Goal: Information Seeking & Learning: Learn about a topic

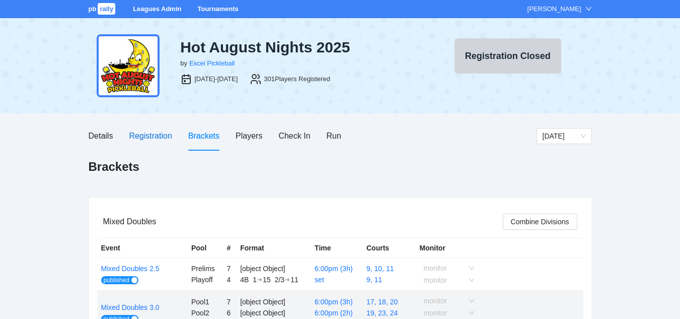
click at [148, 137] on div "Registration" at bounding box center [150, 135] width 43 height 13
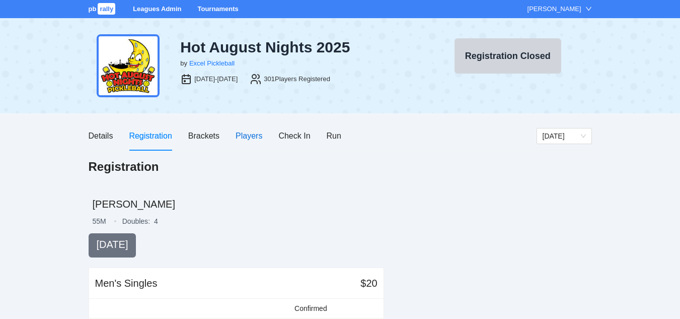
click at [248, 134] on div "Players" at bounding box center [249, 135] width 27 height 13
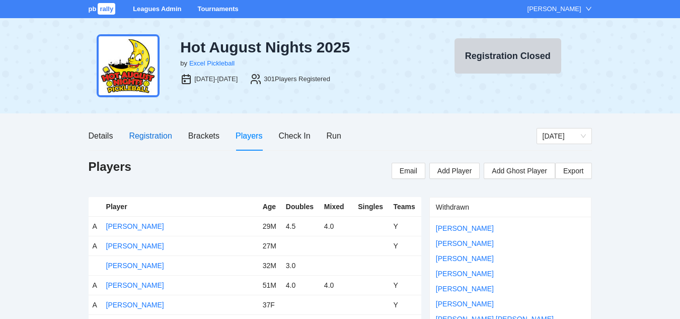
click at [151, 138] on div "Registration" at bounding box center [150, 135] width 43 height 13
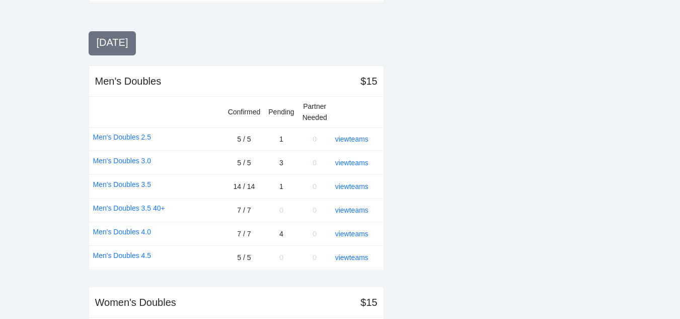
scroll to position [654, 0]
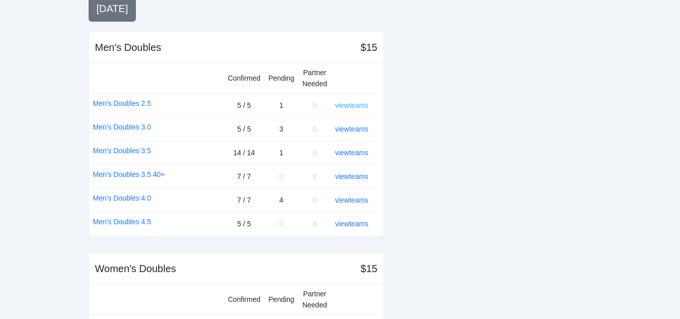
click at [355, 104] on link "view teams" at bounding box center [351, 105] width 33 height 8
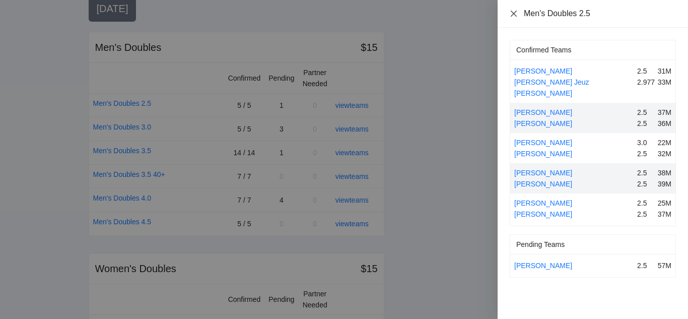
click at [514, 12] on icon "close" at bounding box center [513, 13] width 6 height 6
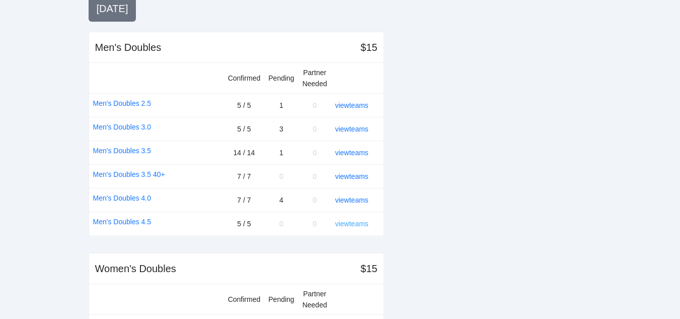
click at [348, 225] on link "view teams" at bounding box center [351, 223] width 33 height 8
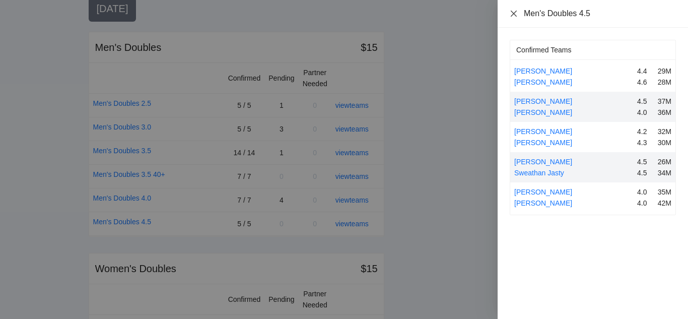
click at [514, 14] on icon "close" at bounding box center [513, 13] width 6 height 6
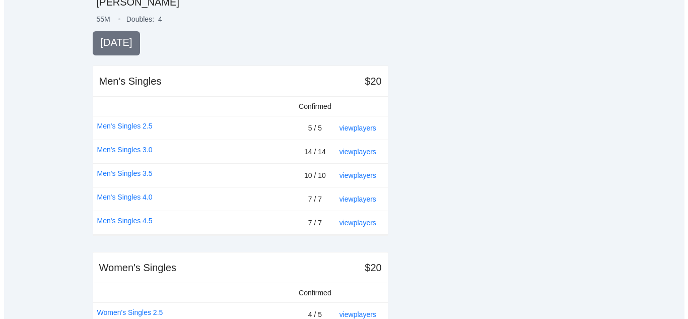
scroll to position [201, 0]
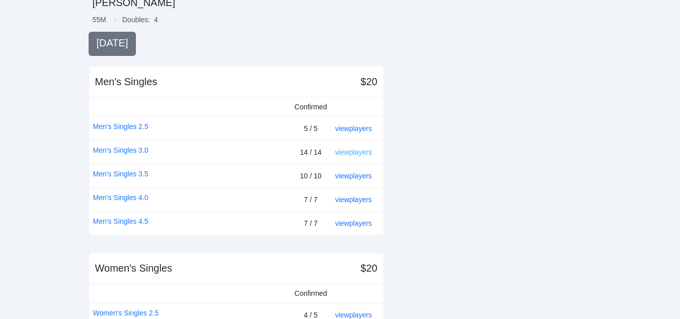
click at [354, 151] on link "view players" at bounding box center [353, 152] width 37 height 8
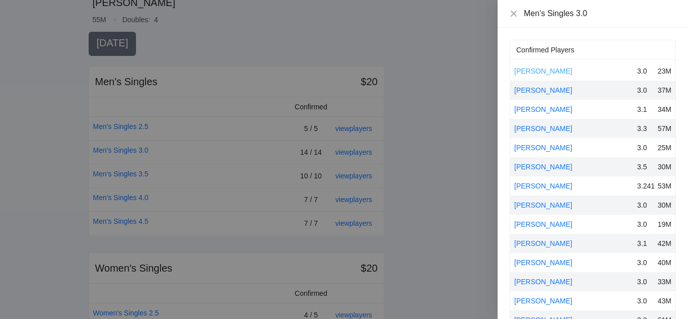
click at [534, 67] on link "Alejandro Villalobos" at bounding box center [543, 71] width 58 height 8
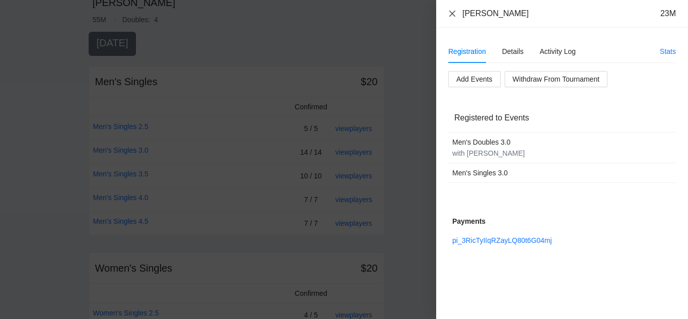
click at [454, 11] on icon "close" at bounding box center [452, 13] width 6 height 6
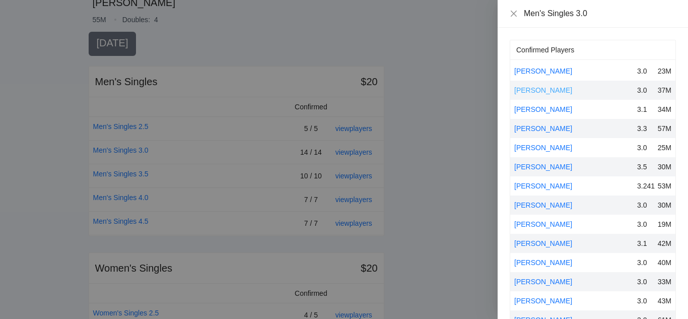
click at [526, 90] on link "Andrew Kruzner" at bounding box center [543, 90] width 58 height 8
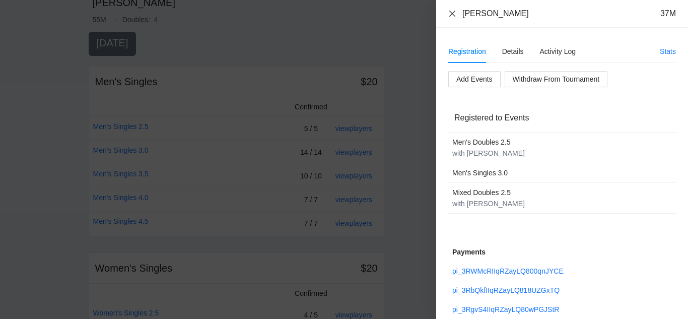
click at [452, 12] on icon "close" at bounding box center [452, 14] width 8 height 8
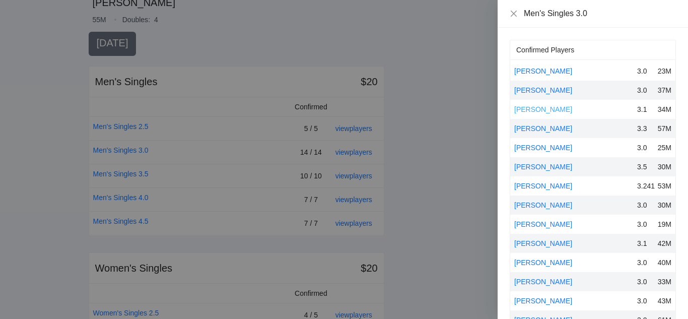
click at [533, 109] on link "Byron Claudio" at bounding box center [543, 109] width 58 height 8
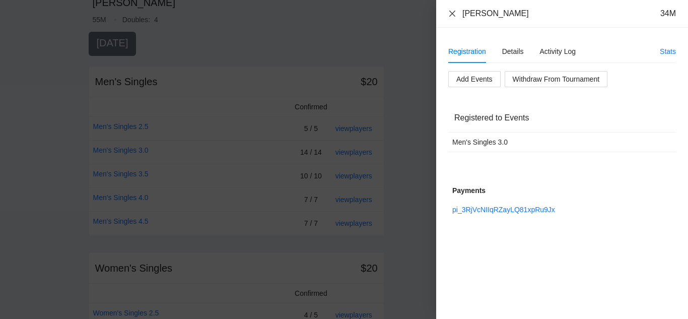
click at [450, 11] on icon "close" at bounding box center [452, 13] width 6 height 6
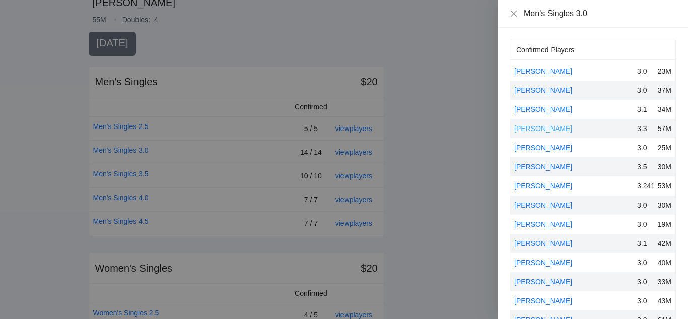
click at [536, 129] on link "Chris Parmer" at bounding box center [543, 128] width 58 height 8
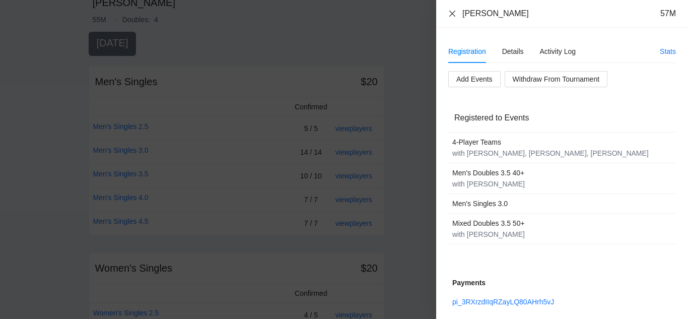
click at [451, 14] on icon "close" at bounding box center [452, 13] width 6 height 6
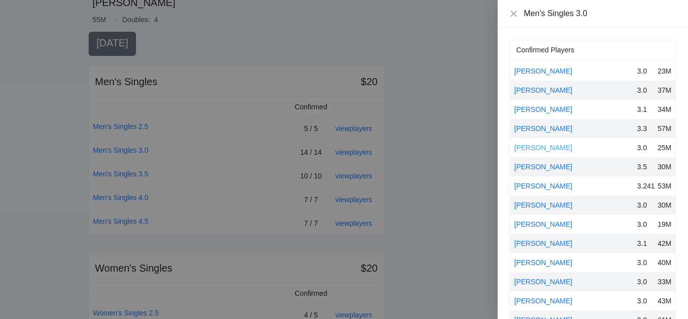
click at [531, 149] on link "Eric Sorenson" at bounding box center [543, 147] width 58 height 8
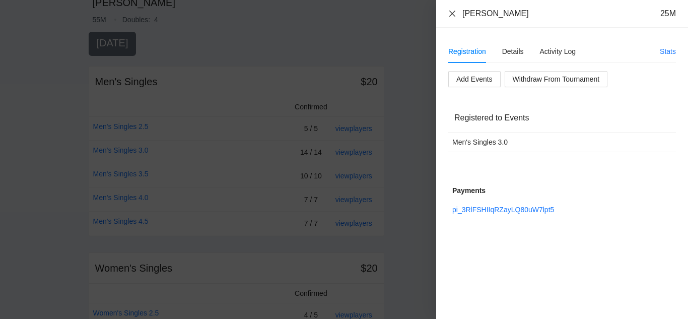
click at [452, 13] on icon "close" at bounding box center [452, 13] width 6 height 6
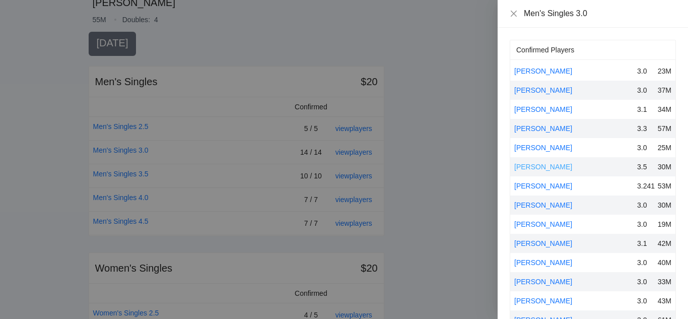
click at [539, 167] on link "Irvin Molina" at bounding box center [543, 167] width 58 height 8
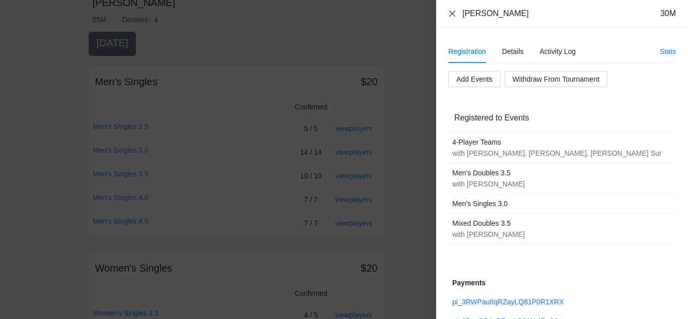
click at [452, 13] on icon "close" at bounding box center [452, 13] width 6 height 6
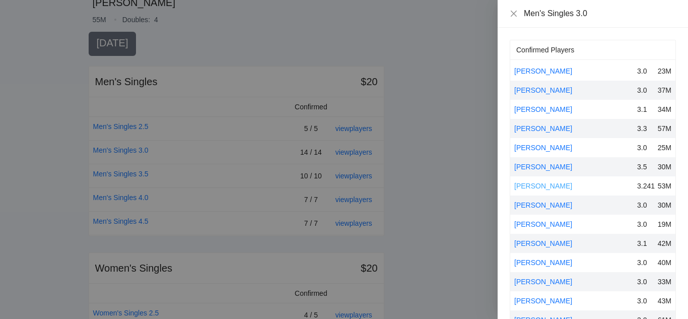
click at [543, 184] on link "Jason Kennedy" at bounding box center [543, 186] width 58 height 8
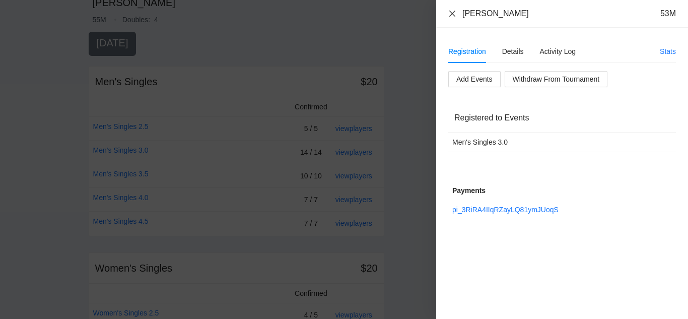
click at [453, 12] on icon "close" at bounding box center [452, 13] width 6 height 6
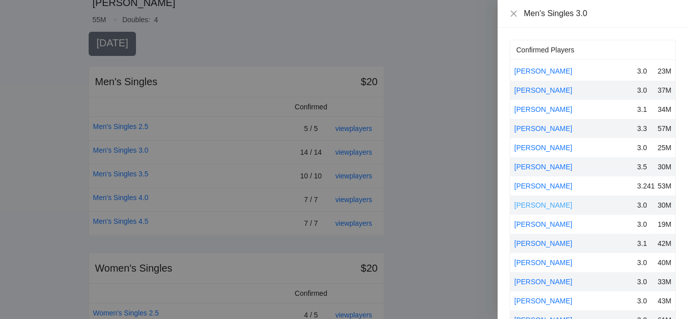
click at [532, 205] on link "Jeremiah Tan" at bounding box center [543, 205] width 58 height 8
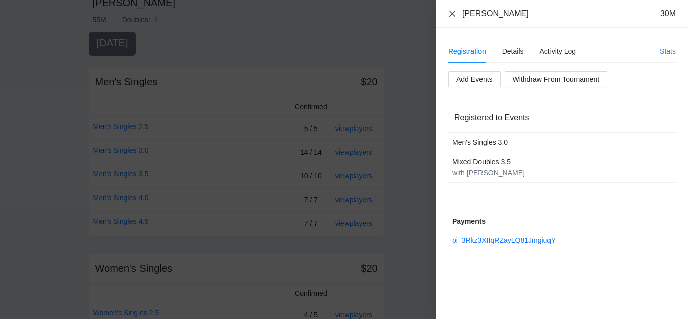
click at [451, 12] on icon "close" at bounding box center [452, 13] width 6 height 6
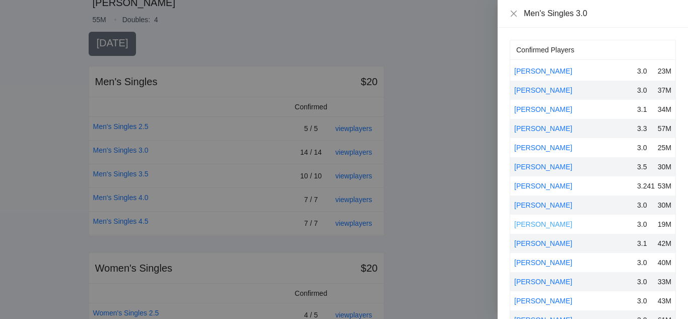
click at [531, 223] on link "Jonathan Lin" at bounding box center [543, 224] width 58 height 8
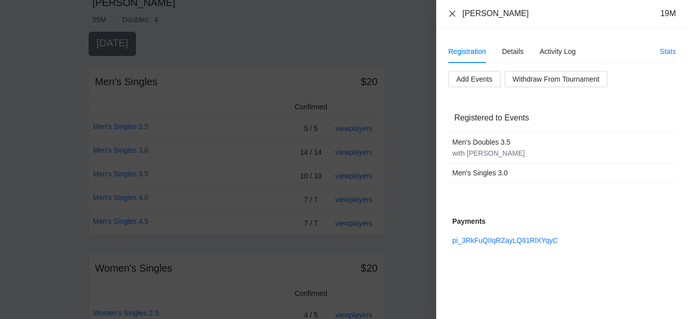
click at [452, 10] on icon "close" at bounding box center [452, 14] width 8 height 8
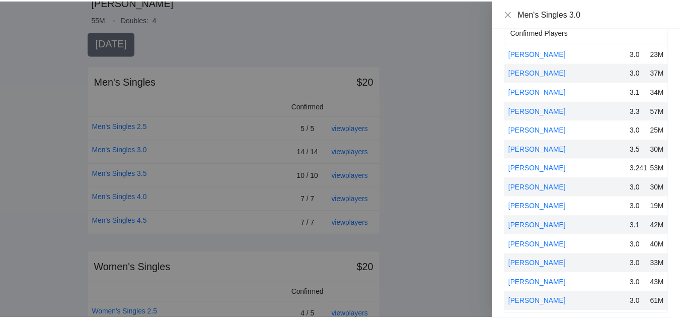
scroll to position [25, 0]
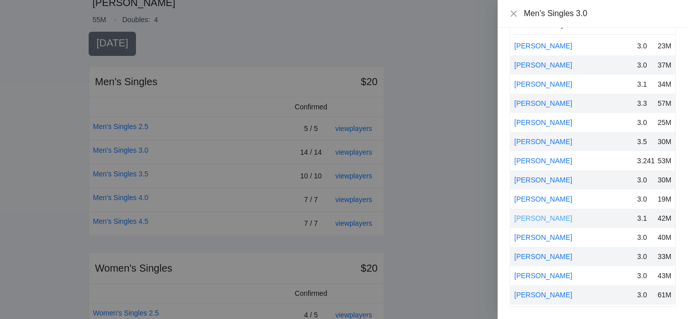
click at [534, 218] on link "Leo Viri" at bounding box center [543, 218] width 58 height 8
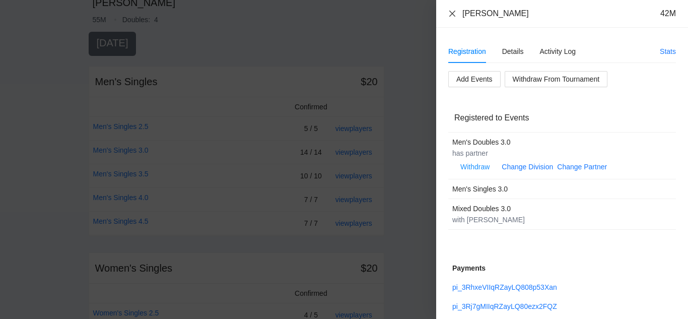
click at [451, 13] on icon "close" at bounding box center [452, 14] width 8 height 8
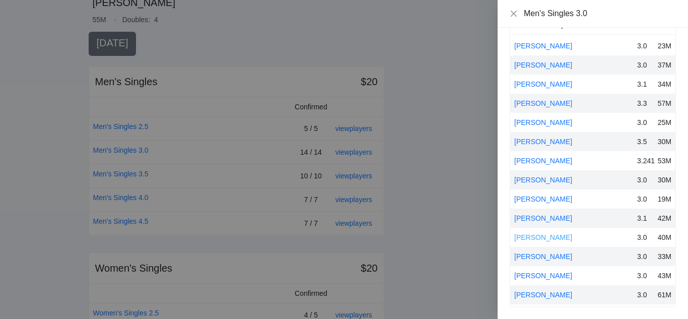
click at [536, 235] on link "Nick Velo" at bounding box center [543, 237] width 58 height 8
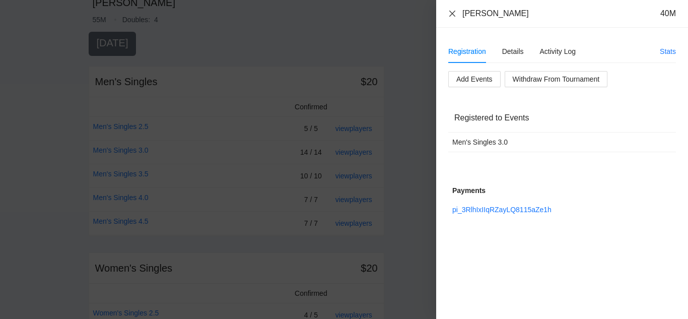
click at [453, 13] on icon "close" at bounding box center [452, 13] width 6 height 6
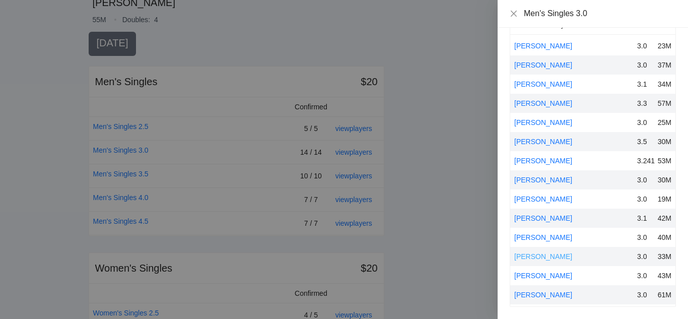
click at [536, 256] on link "Steven Pham" at bounding box center [543, 256] width 58 height 8
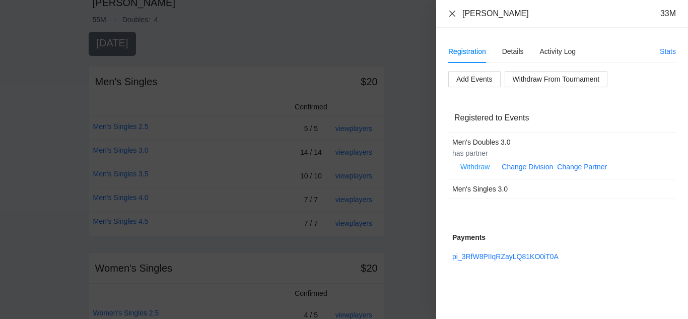
click at [453, 11] on icon "close" at bounding box center [452, 14] width 8 height 8
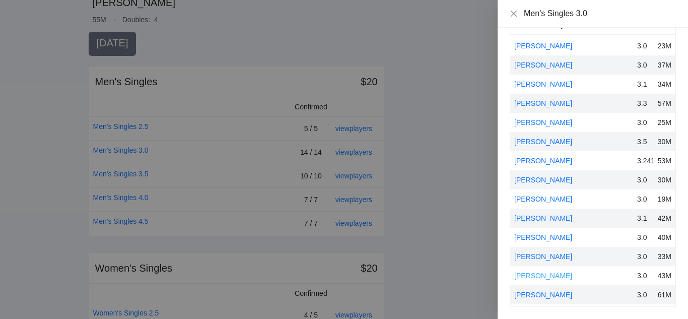
click at [540, 277] on link "Travis Hong" at bounding box center [543, 275] width 58 height 8
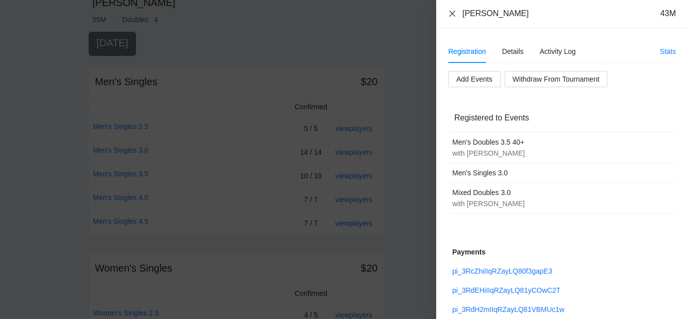
click at [453, 12] on icon "close" at bounding box center [452, 14] width 8 height 8
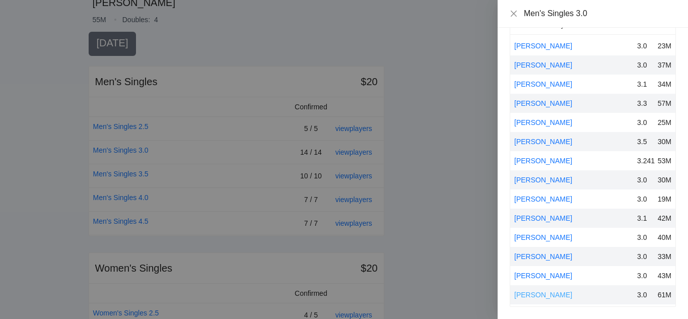
click at [529, 294] on link "Vincent Lin" at bounding box center [543, 294] width 58 height 8
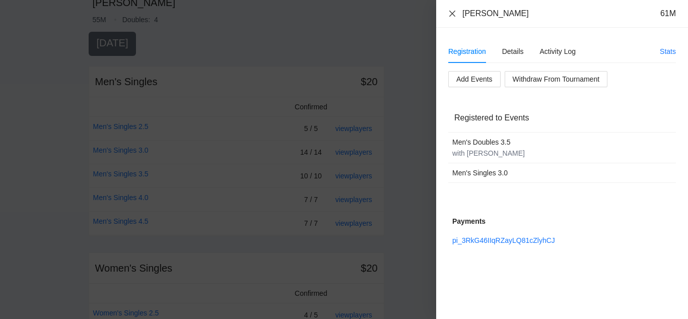
click at [452, 14] on icon "close" at bounding box center [452, 13] width 6 height 6
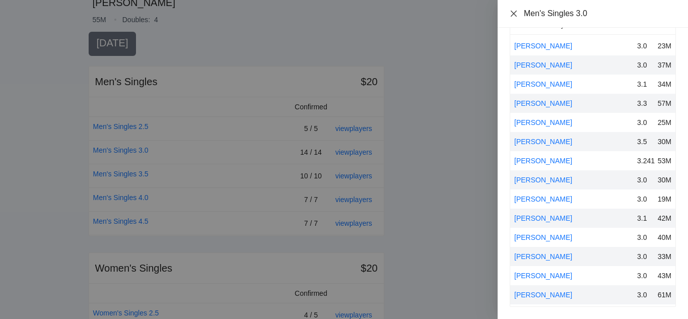
click at [513, 12] on icon "close" at bounding box center [513, 14] width 8 height 8
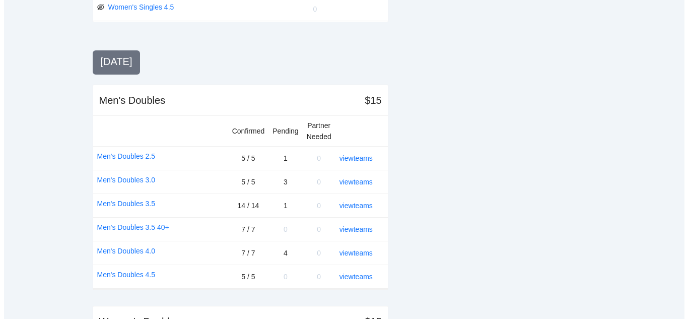
scroll to position [604, 0]
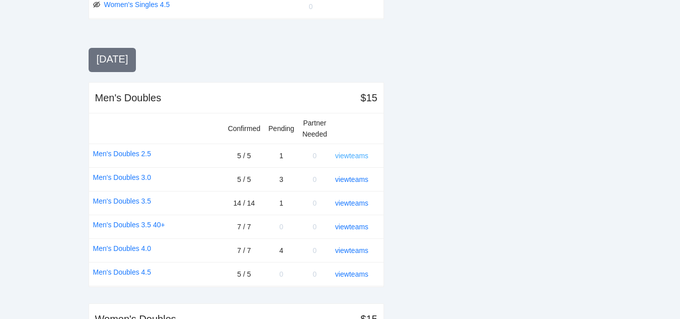
click at [361, 155] on link "view teams" at bounding box center [351, 156] width 33 height 8
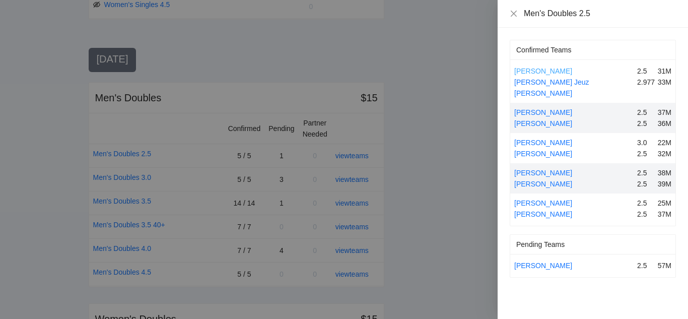
click at [547, 69] on link "Albert Ryan Illastron" at bounding box center [543, 71] width 58 height 8
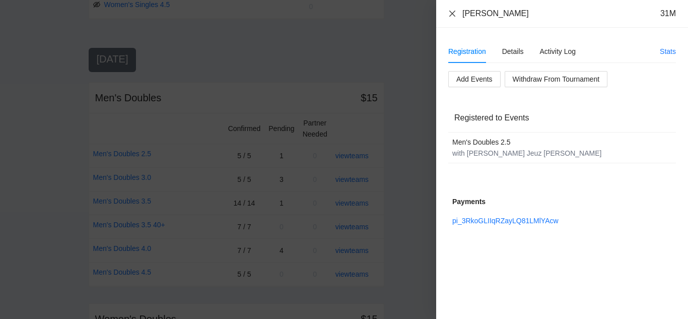
click at [452, 13] on icon "close" at bounding box center [452, 14] width 8 height 8
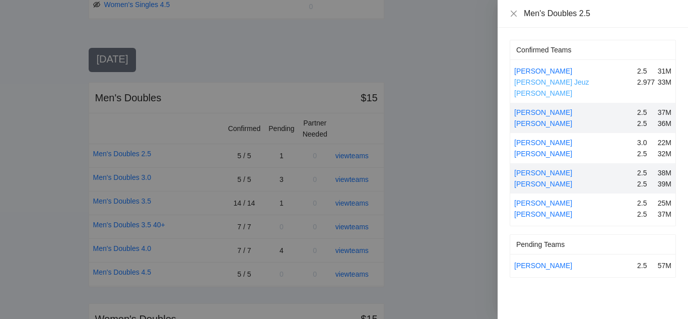
click at [536, 81] on link "Mark Jeuz Macato" at bounding box center [551, 87] width 75 height 19
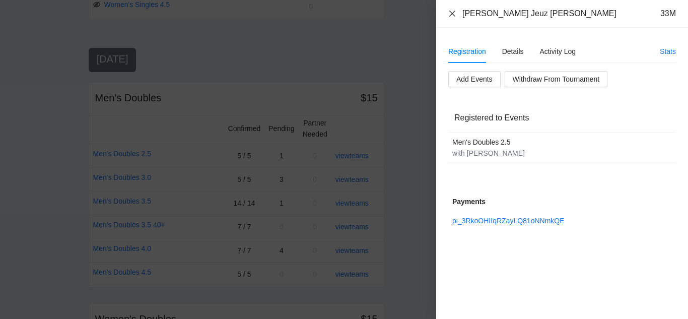
drag, startPoint x: 450, startPoint y: 12, endPoint x: 453, endPoint y: 17, distance: 6.6
click at [451, 12] on icon "close" at bounding box center [452, 14] width 8 height 8
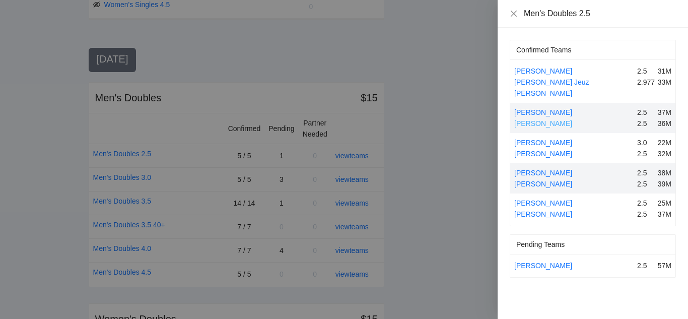
click at [539, 119] on link "Jeremy Macias" at bounding box center [543, 123] width 58 height 8
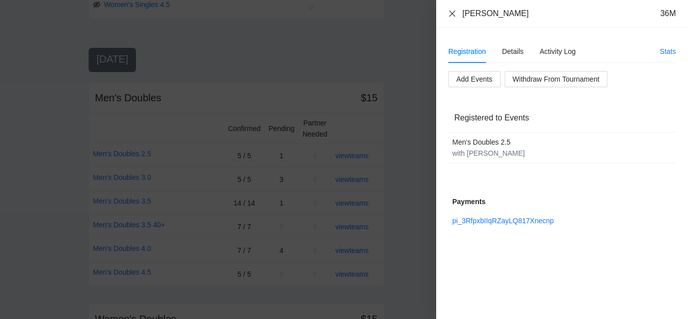
click at [450, 12] on icon "close" at bounding box center [452, 14] width 8 height 8
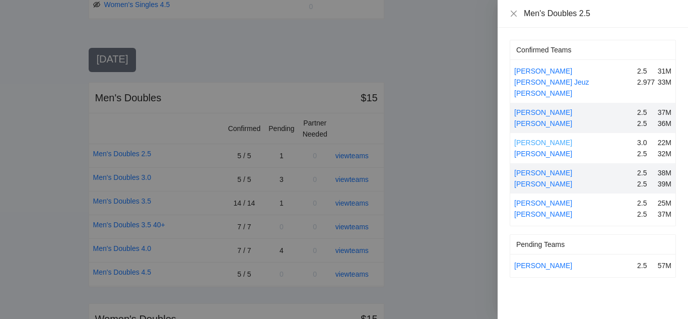
click at [544, 138] on link "Edgar Briones" at bounding box center [543, 142] width 58 height 8
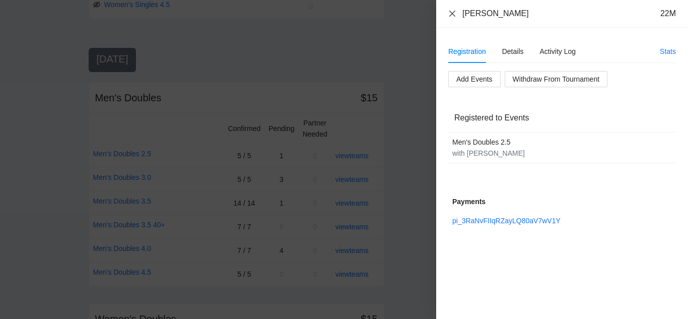
click at [452, 13] on icon "close" at bounding box center [452, 13] width 6 height 6
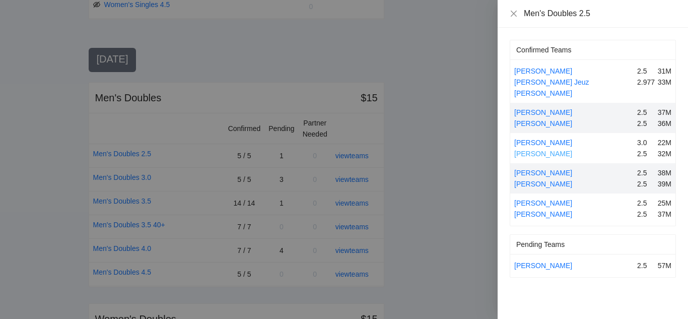
click at [541, 150] on link "Jaime Caraballo" at bounding box center [543, 154] width 58 height 8
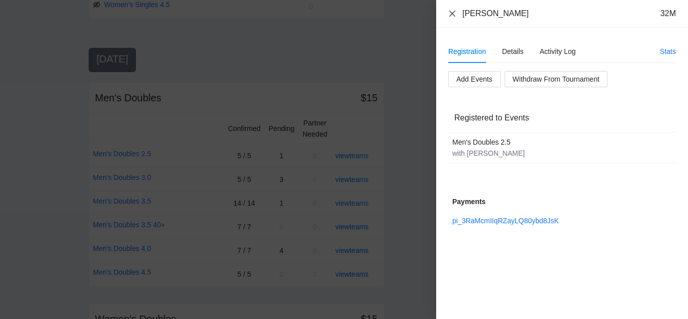
click at [451, 12] on icon "close" at bounding box center [452, 13] width 6 height 6
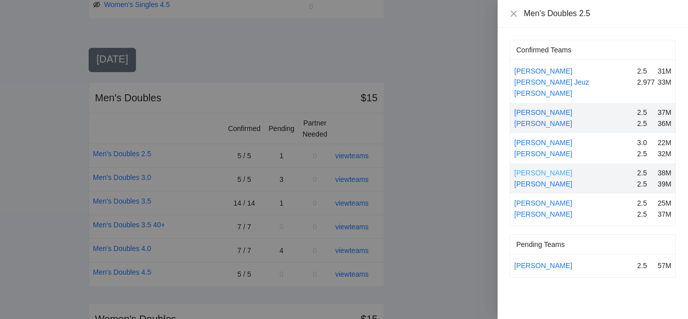
click at [540, 169] on link "Emmanuel Santos" at bounding box center [543, 173] width 58 height 8
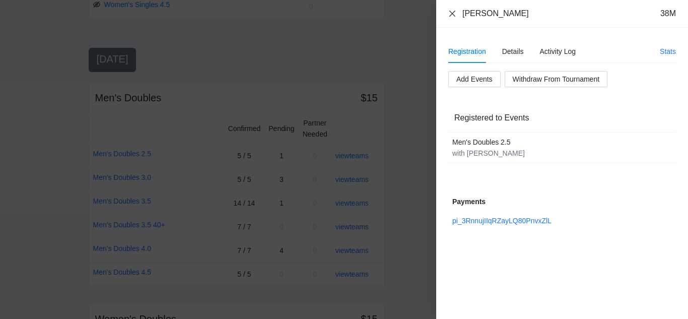
click at [451, 15] on icon "close" at bounding box center [452, 13] width 6 height 6
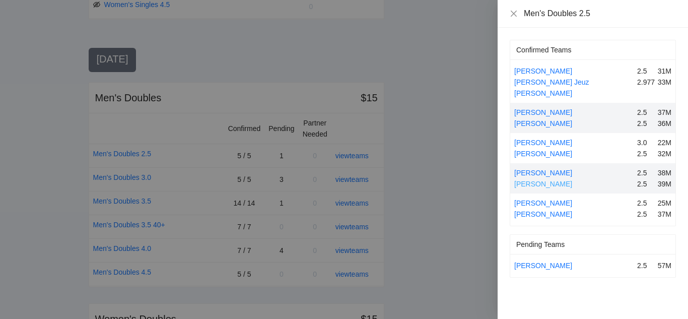
click at [531, 180] on link "Jaydee Aquino" at bounding box center [543, 184] width 58 height 8
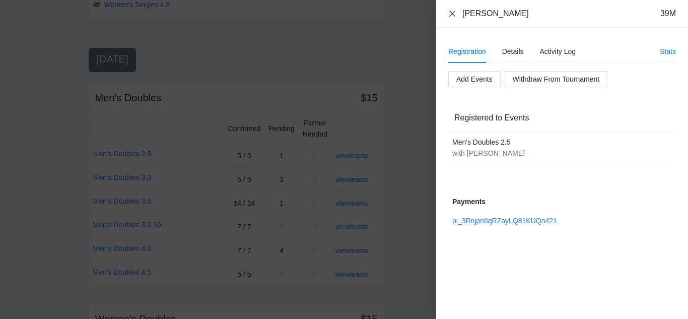
click at [454, 12] on icon "close" at bounding box center [452, 13] width 6 height 6
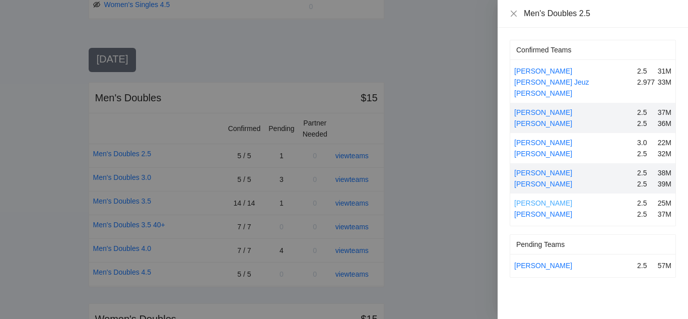
click at [542, 199] on link "Janzen Sesaldo" at bounding box center [543, 203] width 58 height 8
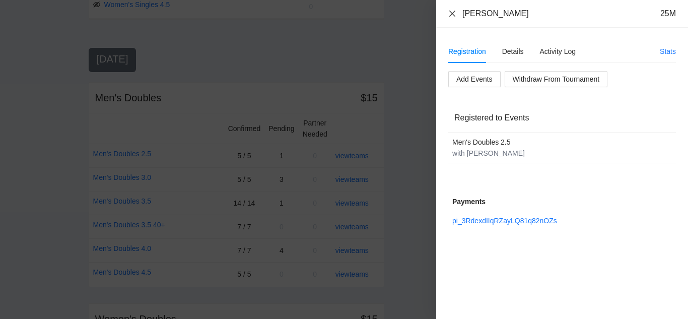
click at [451, 10] on icon "close" at bounding box center [452, 14] width 8 height 8
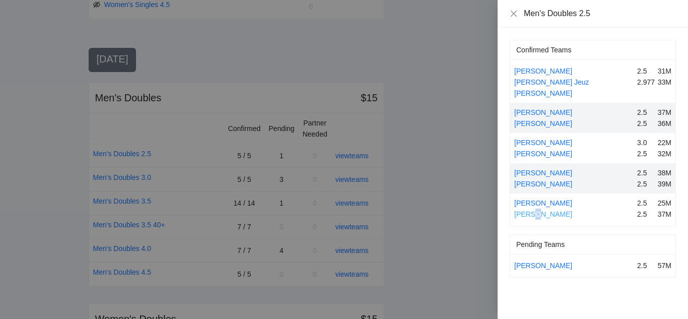
drag, startPoint x: 534, startPoint y: 204, endPoint x: 539, endPoint y: 205, distance: 5.1
click at [534, 210] on link "Jay Cariaga" at bounding box center [543, 214] width 58 height 8
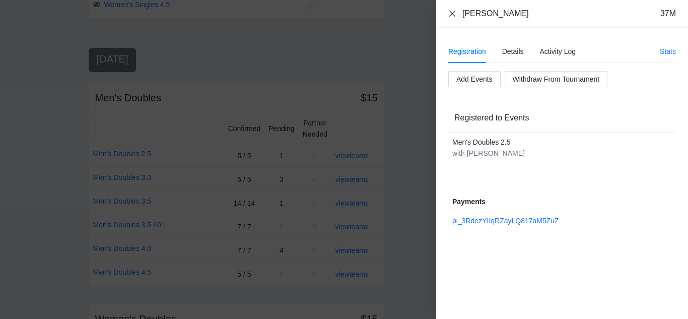
click at [450, 12] on icon "close" at bounding box center [452, 14] width 8 height 8
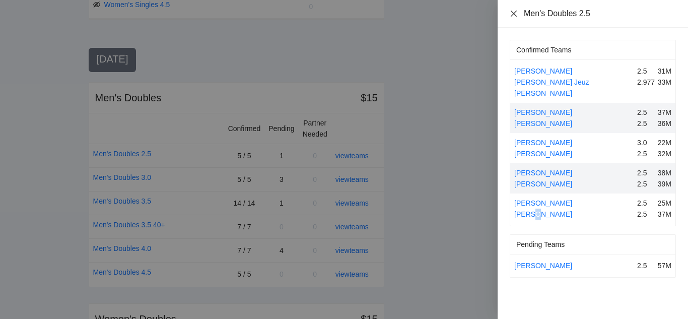
click at [513, 12] on icon "close" at bounding box center [513, 14] width 8 height 8
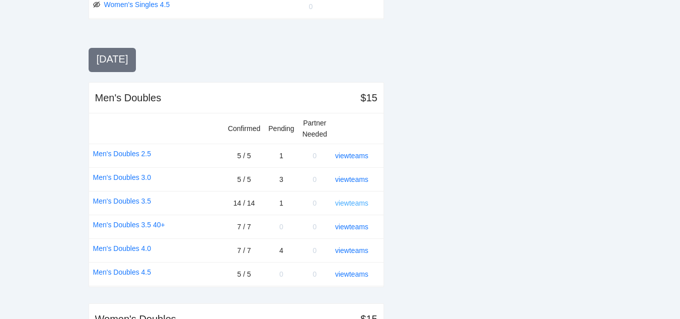
click at [353, 201] on link "view teams" at bounding box center [351, 203] width 33 height 8
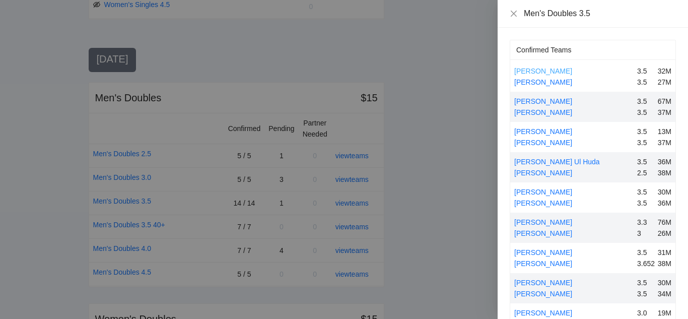
click at [524, 70] on link "Alvin Lacap" at bounding box center [543, 71] width 58 height 8
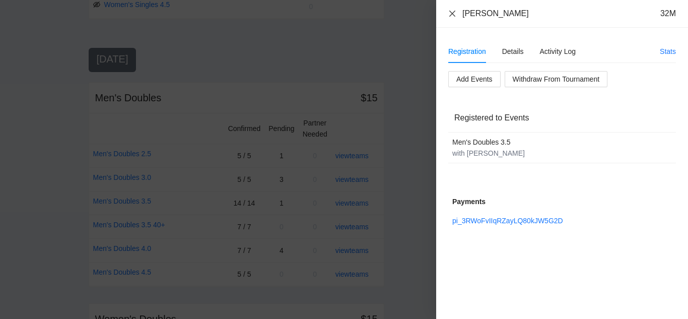
click at [451, 12] on icon "close" at bounding box center [452, 14] width 8 height 8
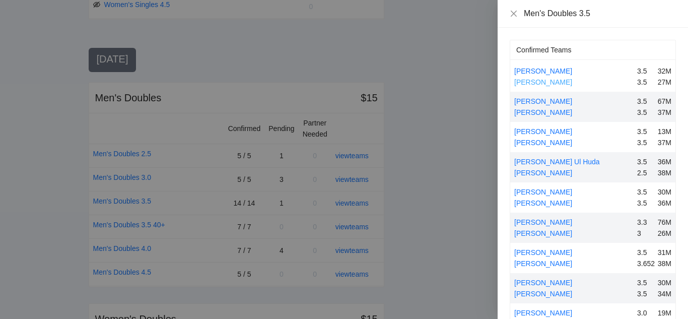
click at [532, 82] on link "Francis Lacap" at bounding box center [543, 82] width 58 height 8
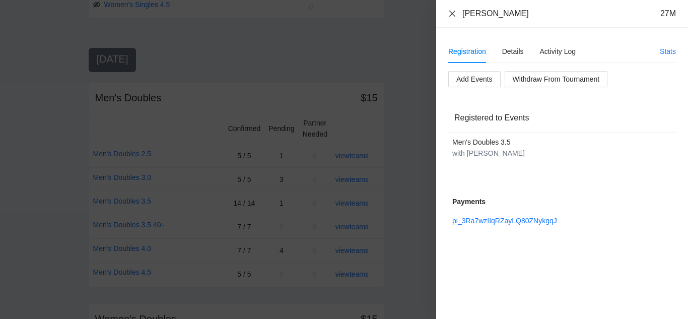
click at [451, 15] on icon "close" at bounding box center [452, 13] width 6 height 6
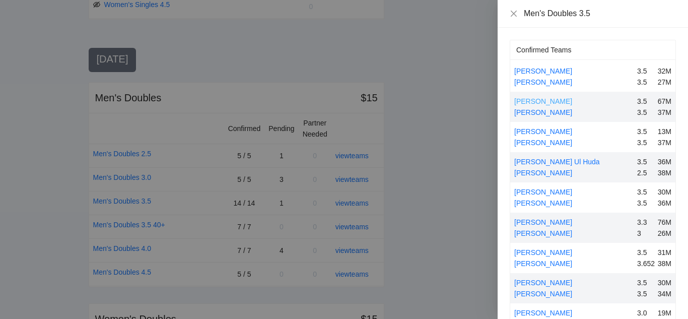
click at [533, 100] on link "Carmine Marino" at bounding box center [543, 101] width 58 height 8
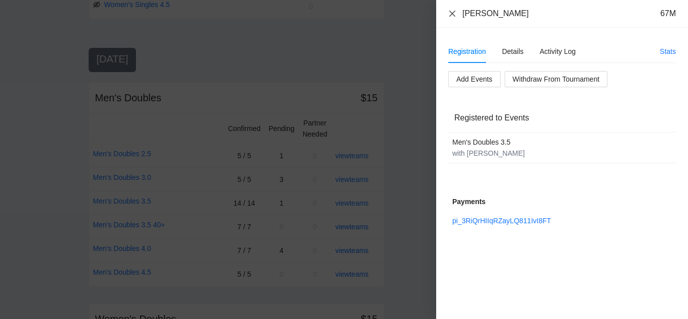
drag, startPoint x: 453, startPoint y: 13, endPoint x: 456, endPoint y: 25, distance: 12.5
click at [454, 13] on icon "close" at bounding box center [452, 14] width 8 height 8
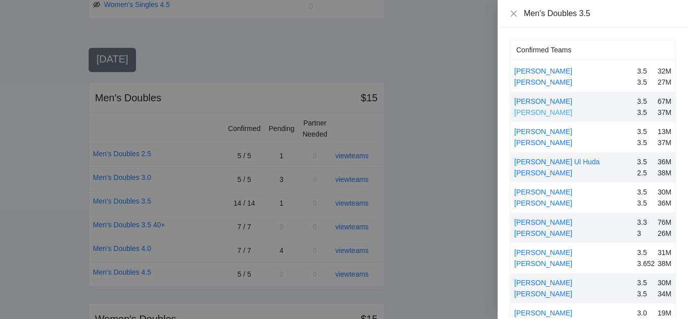
click at [536, 112] on link "Steve Hwang" at bounding box center [543, 112] width 58 height 8
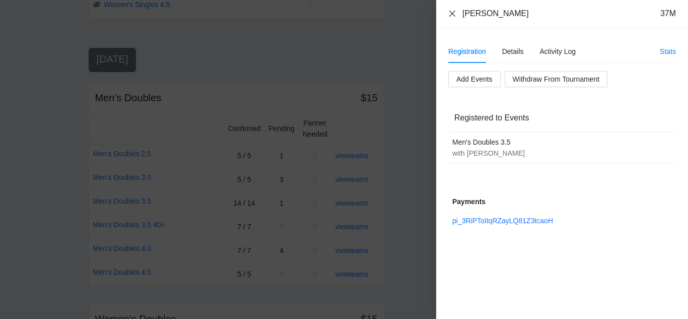
click at [452, 14] on icon "close" at bounding box center [452, 13] width 6 height 6
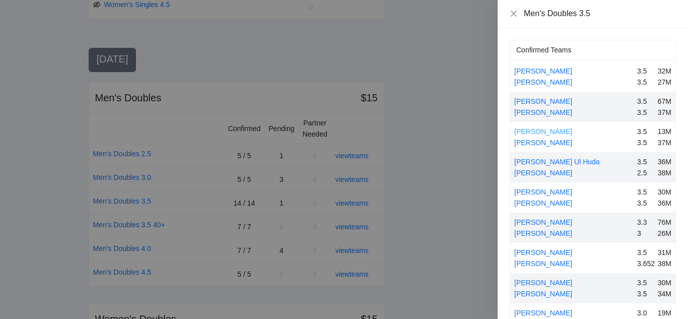
click at [532, 130] on link "Dean Schulte" at bounding box center [543, 131] width 58 height 8
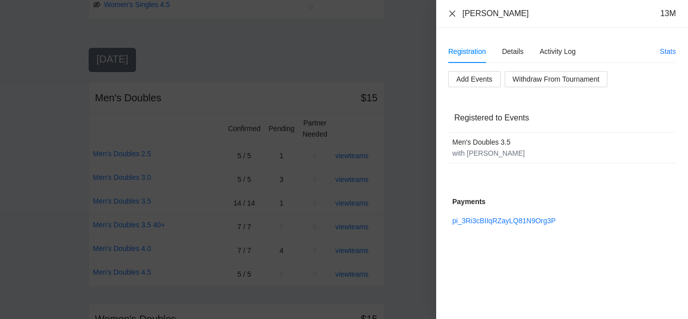
click at [452, 12] on icon "close" at bounding box center [452, 14] width 8 height 8
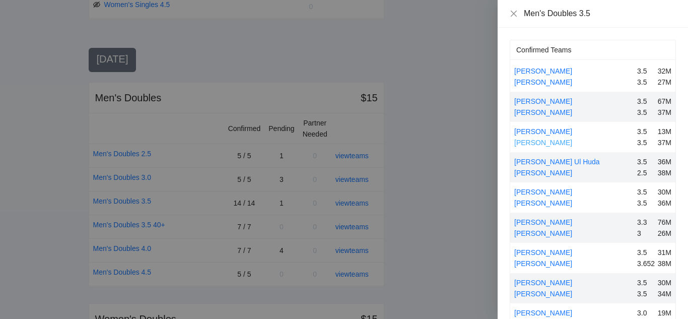
click at [531, 140] on link "William Schulte" at bounding box center [543, 142] width 58 height 8
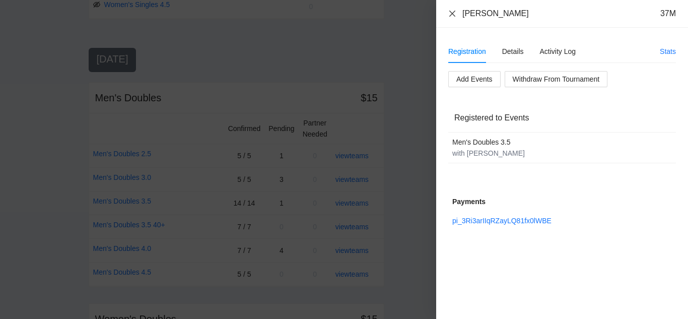
click at [452, 14] on icon "close" at bounding box center [452, 13] width 6 height 6
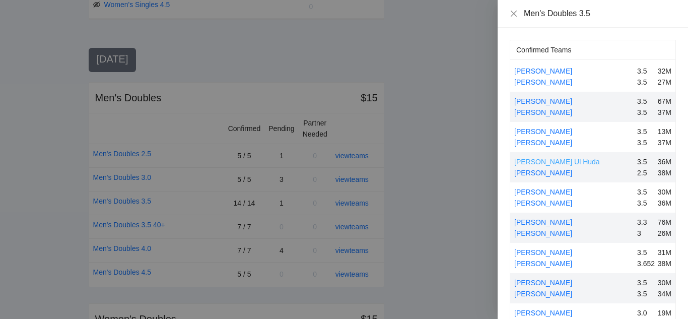
click at [537, 162] on link "Fnu Ajlal Ul Huda" at bounding box center [557, 162] width 86 height 8
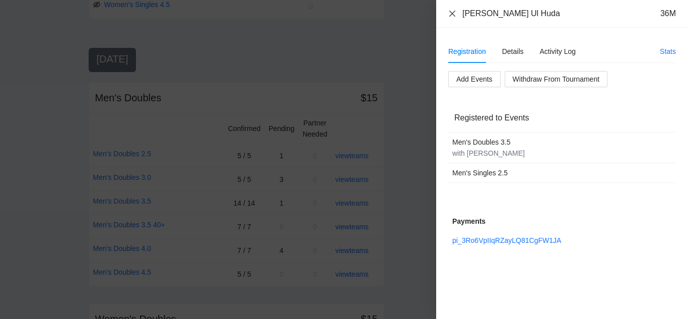
drag, startPoint x: 452, startPoint y: 12, endPoint x: 455, endPoint y: 20, distance: 8.1
click at [452, 12] on icon "close" at bounding box center [452, 14] width 8 height 8
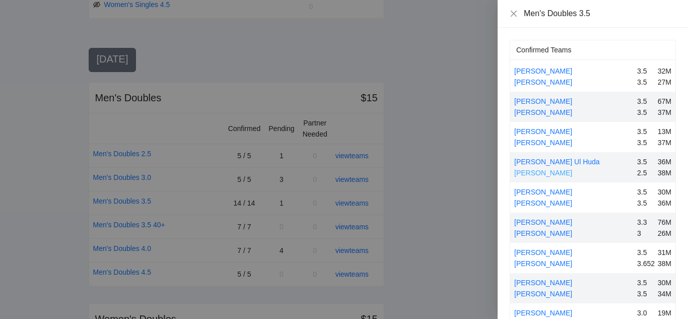
click at [535, 171] on link "Salman Azeem" at bounding box center [543, 173] width 58 height 8
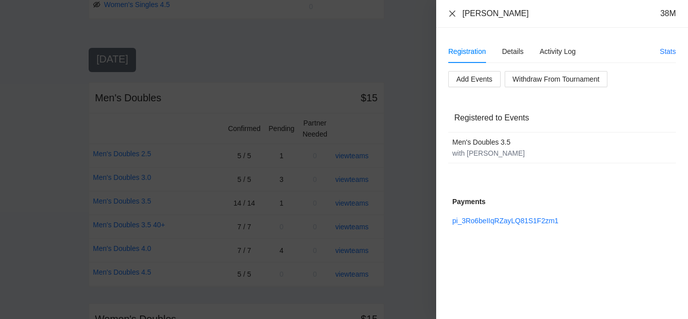
click at [450, 11] on icon "close" at bounding box center [452, 14] width 8 height 8
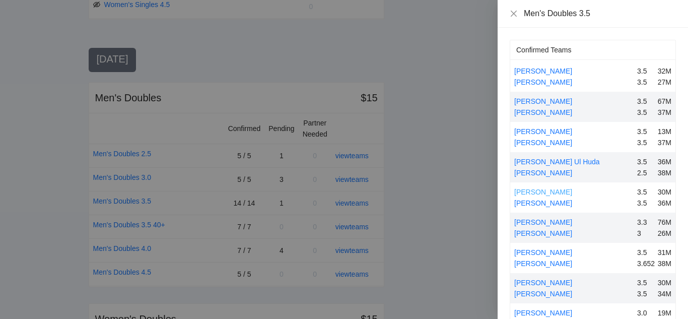
click at [536, 193] on link "Irvin Molina" at bounding box center [543, 192] width 58 height 8
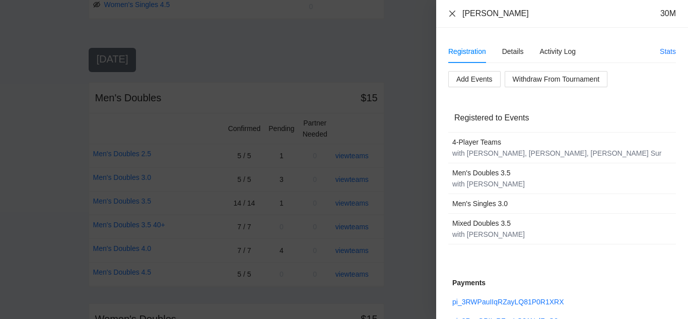
click at [452, 12] on icon "close" at bounding box center [452, 14] width 8 height 8
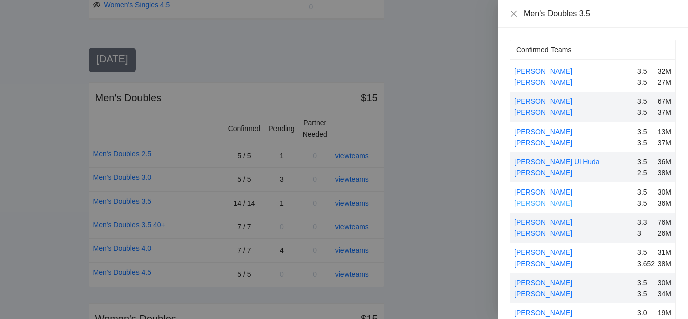
click at [531, 202] on link "James Zaw" at bounding box center [543, 203] width 58 height 8
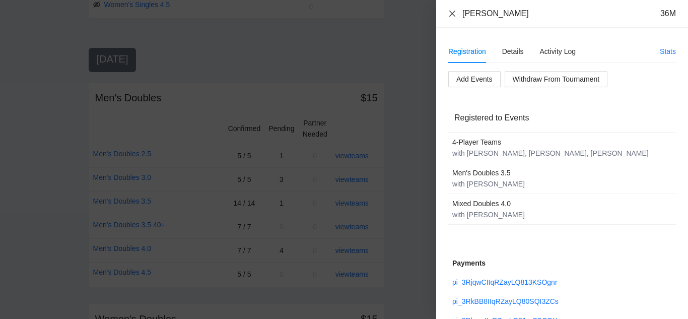
click at [452, 13] on icon "close" at bounding box center [452, 13] width 6 height 6
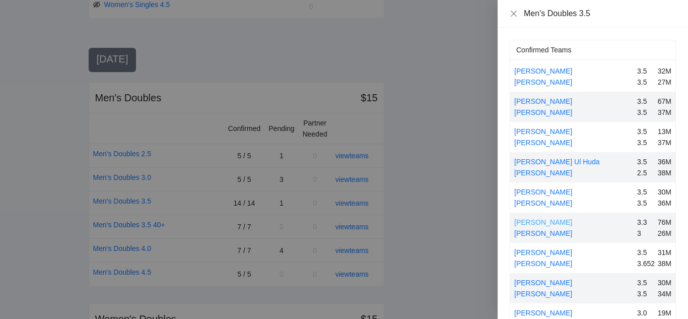
click at [539, 222] on link "Jeffrey Ebersole" at bounding box center [543, 222] width 58 height 8
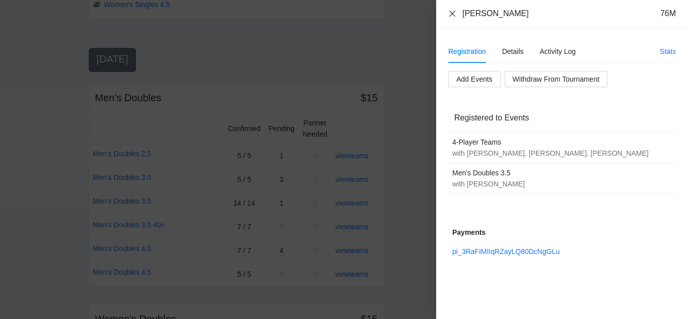
click at [452, 14] on icon "close" at bounding box center [452, 13] width 6 height 6
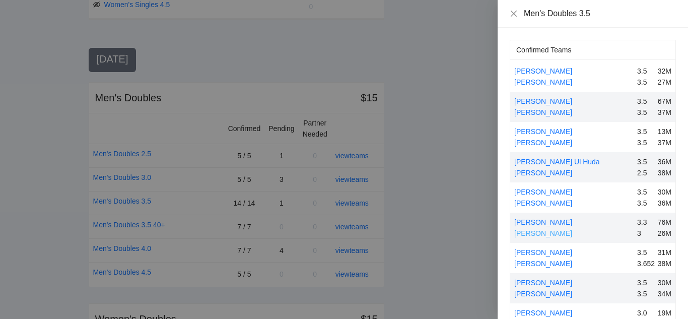
click at [537, 233] on link "Rhynhardt Mudde" at bounding box center [543, 233] width 58 height 8
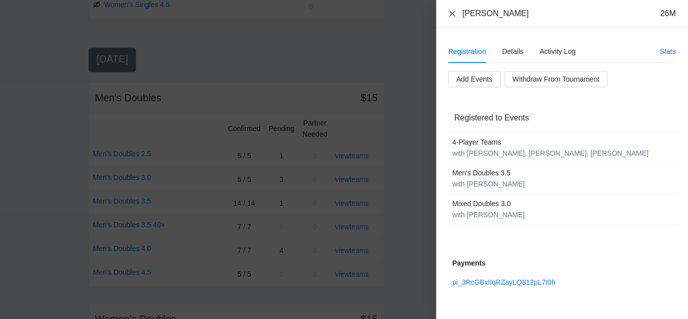
click at [452, 15] on icon "close" at bounding box center [452, 14] width 8 height 8
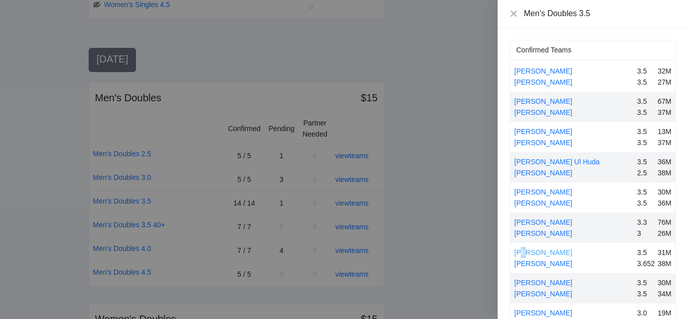
click at [524, 252] on link "John To" at bounding box center [543, 252] width 58 height 8
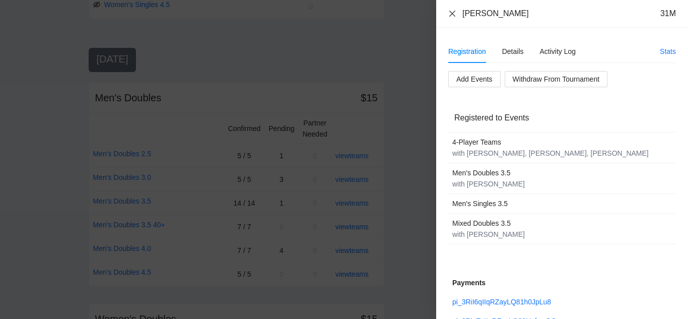
click at [452, 13] on icon "close" at bounding box center [452, 14] width 8 height 8
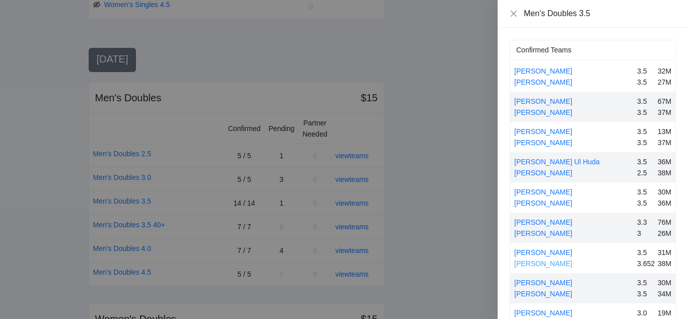
click at [542, 262] on link "Michael Delozier" at bounding box center [543, 263] width 58 height 8
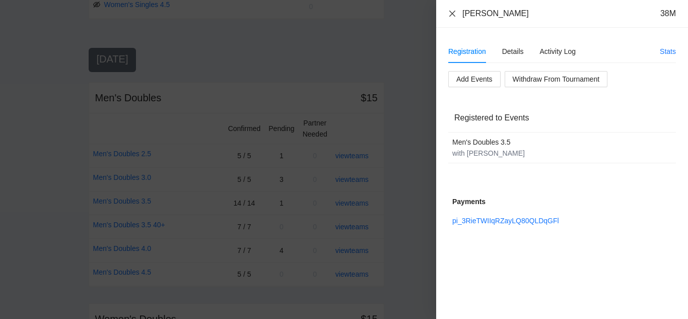
drag, startPoint x: 451, startPoint y: 13, endPoint x: 453, endPoint y: 18, distance: 5.3
click at [451, 12] on icon "close" at bounding box center [452, 13] width 6 height 6
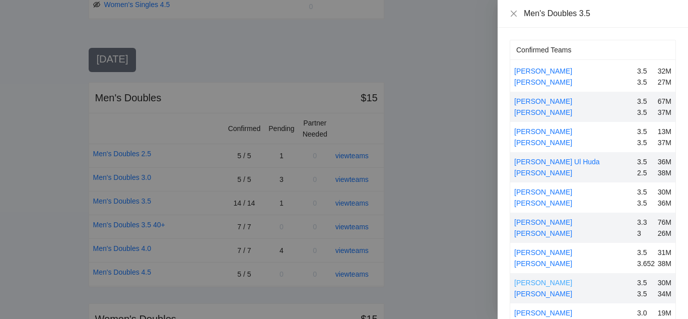
click at [536, 283] on link "Jonathan Hui" at bounding box center [543, 282] width 58 height 8
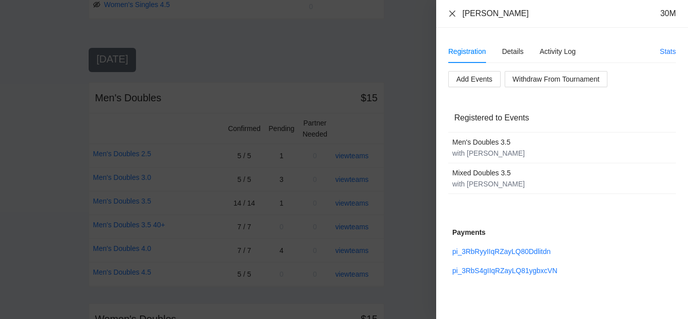
click at [451, 14] on icon "close" at bounding box center [452, 14] width 8 height 8
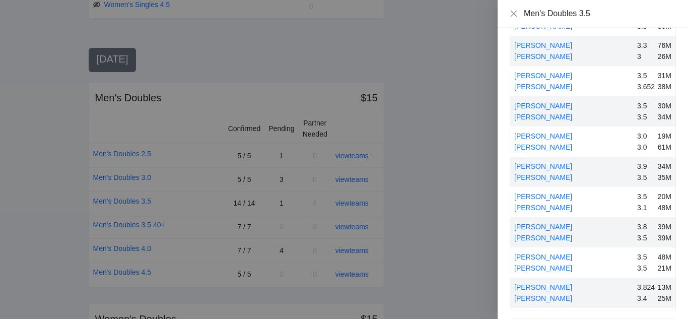
scroll to position [201, 0]
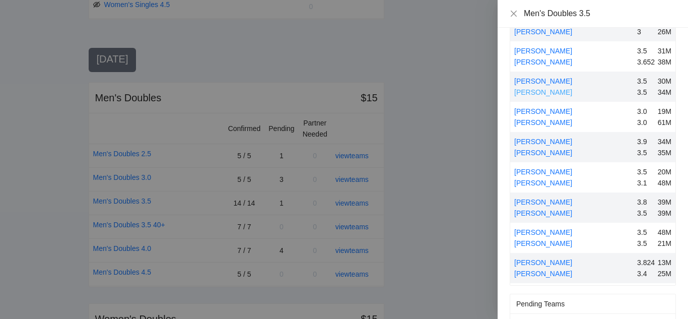
click at [529, 90] on link "Memphis Wong" at bounding box center [543, 92] width 58 height 8
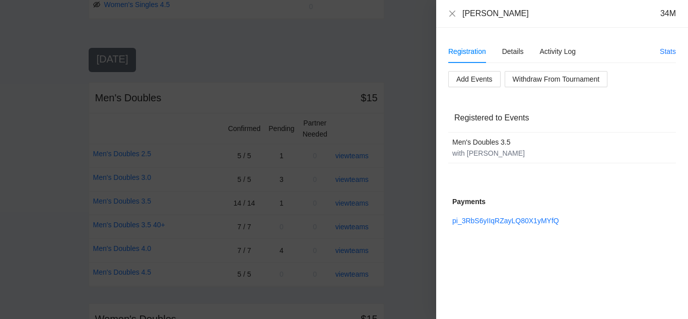
click at [451, 8] on div "Memphis Wong 34M" at bounding box center [562, 14] width 252 height 28
click at [452, 14] on icon "close" at bounding box center [452, 13] width 6 height 6
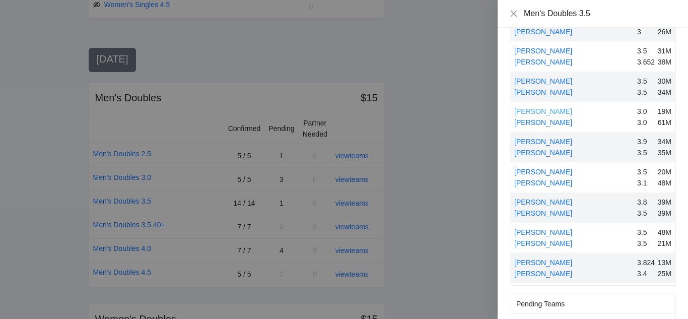
click at [535, 112] on link "Jonathan Lin" at bounding box center [543, 111] width 58 height 8
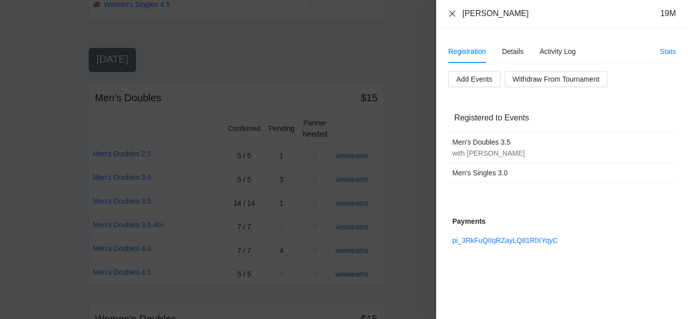
click at [453, 14] on icon "close" at bounding box center [452, 13] width 6 height 6
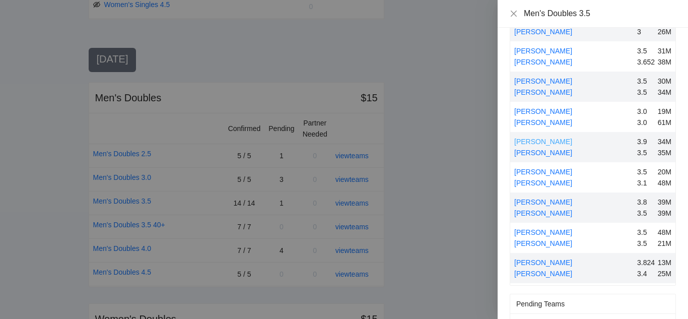
click at [529, 141] on link "Jordan Ross" at bounding box center [543, 141] width 58 height 8
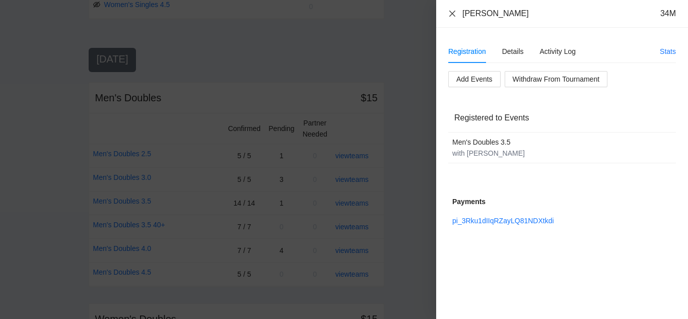
click at [450, 12] on icon "close" at bounding box center [452, 14] width 8 height 8
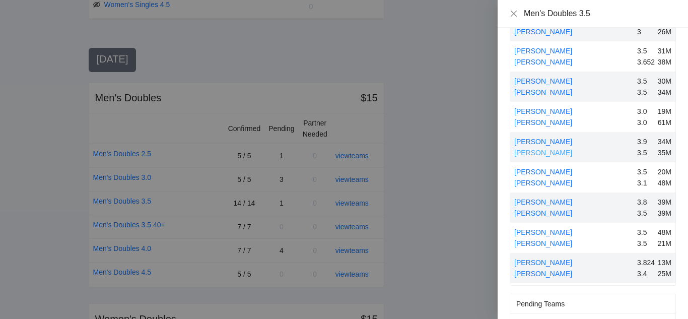
click at [548, 151] on link "Shelby Santos" at bounding box center [543, 153] width 58 height 8
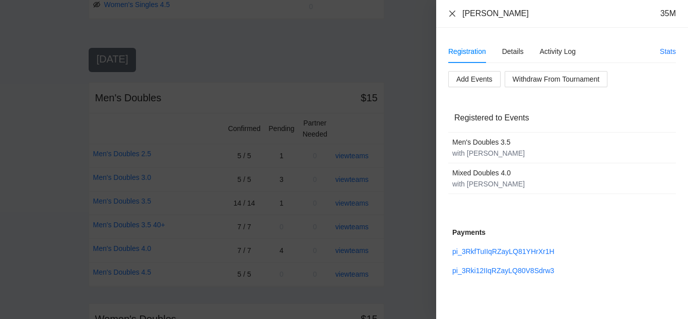
click at [452, 14] on icon "close" at bounding box center [452, 13] width 6 height 6
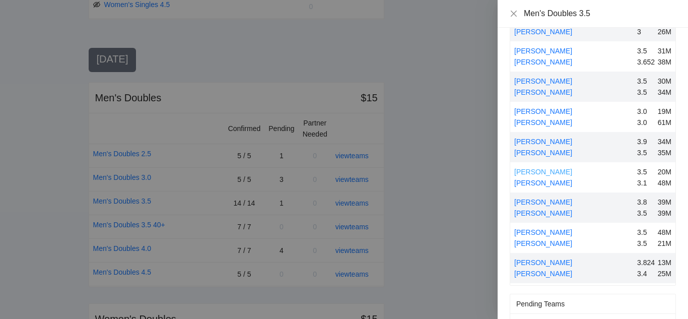
click at [540, 171] on link "Joshua Wong" at bounding box center [543, 172] width 58 height 8
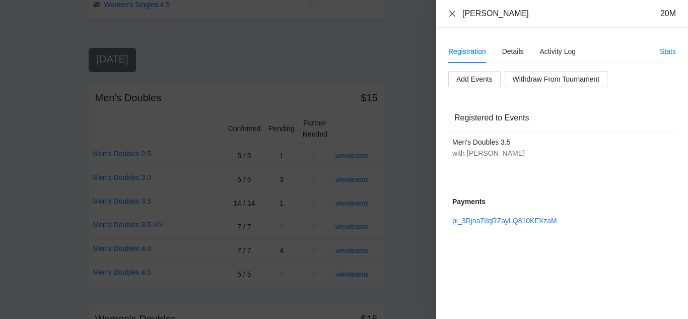
click at [451, 12] on icon "close" at bounding box center [452, 13] width 6 height 6
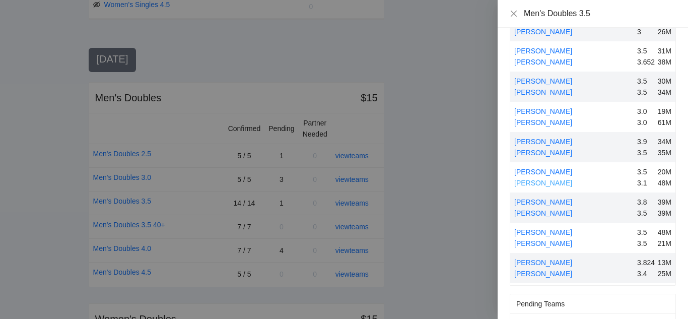
click at [535, 184] on link "Mike Wong" at bounding box center [543, 183] width 58 height 8
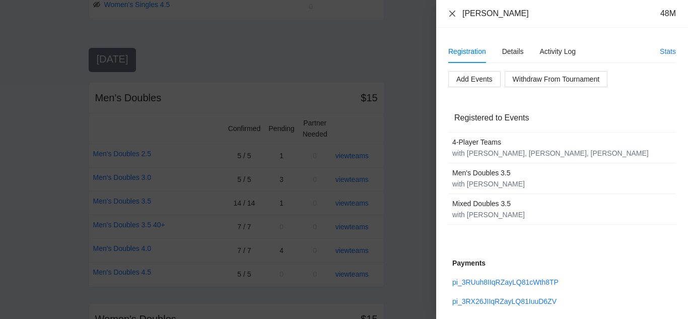
click at [449, 12] on icon "close" at bounding box center [452, 14] width 8 height 8
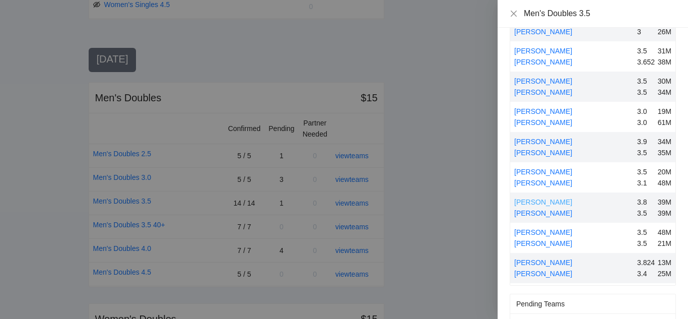
click at [538, 201] on link "Kamran Zand" at bounding box center [543, 202] width 58 height 8
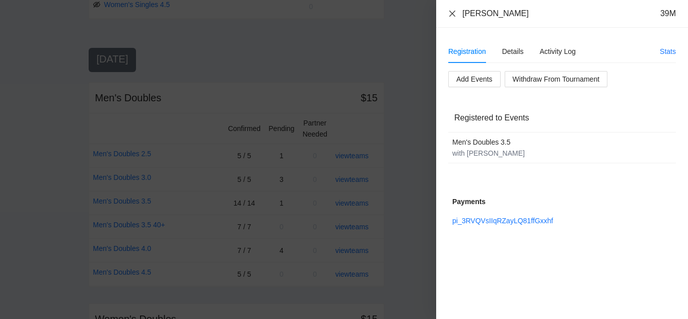
drag, startPoint x: 452, startPoint y: 14, endPoint x: 460, endPoint y: 42, distance: 29.2
click at [452, 15] on icon "close" at bounding box center [452, 14] width 8 height 8
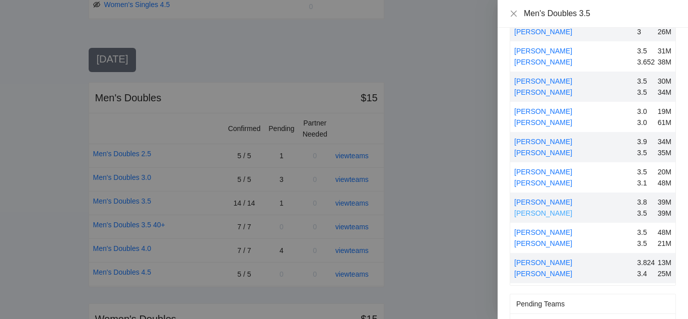
click at [540, 213] on link "Tyler Nemiro" at bounding box center [543, 213] width 58 height 8
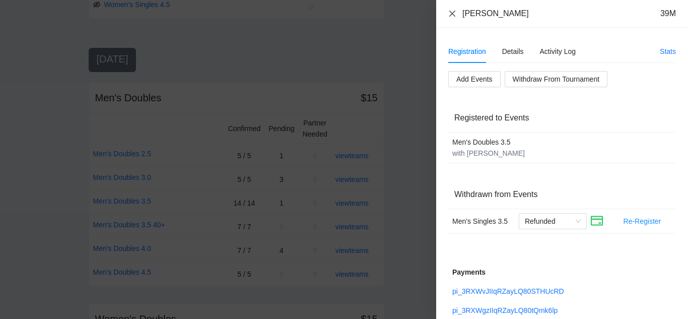
click at [450, 15] on icon "close" at bounding box center [452, 14] width 8 height 8
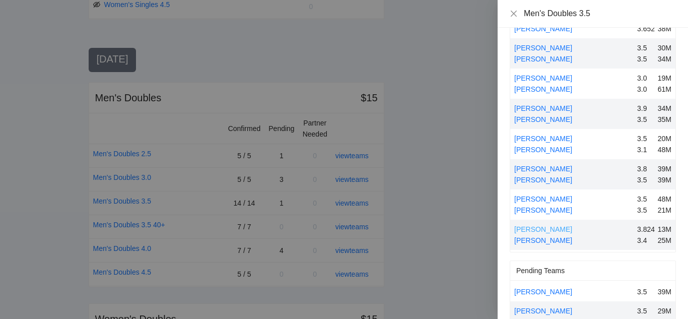
scroll to position [252, 0]
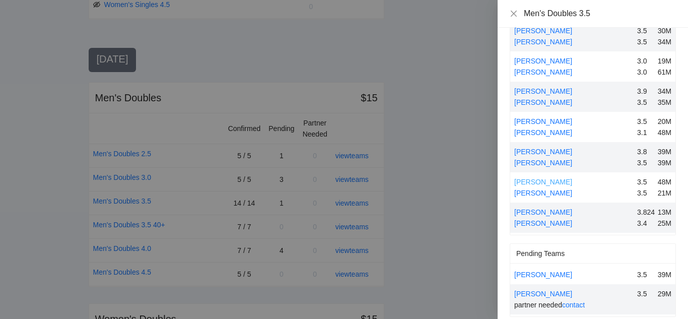
click at [534, 178] on link "Nate Boyack" at bounding box center [543, 182] width 58 height 8
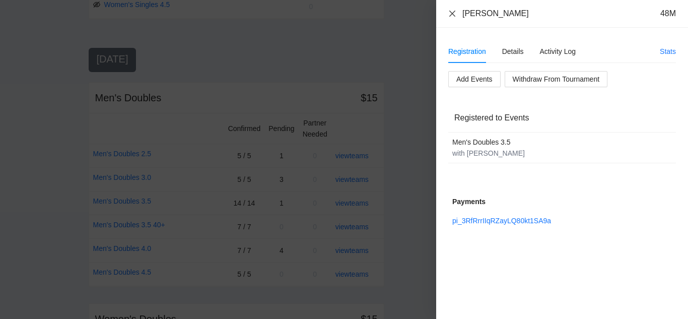
click at [452, 13] on icon "close" at bounding box center [452, 13] width 6 height 6
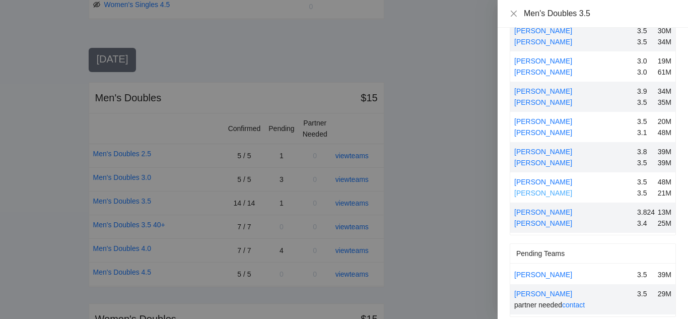
click at [547, 193] on link "Owen Boyack" at bounding box center [543, 193] width 58 height 8
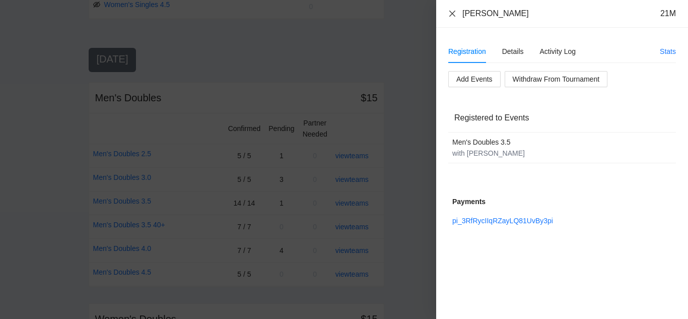
click at [452, 15] on icon "close" at bounding box center [452, 14] width 8 height 8
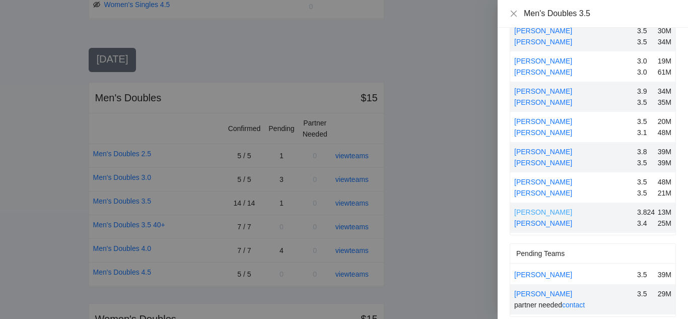
click at [542, 210] on link "Rylan Ahumada" at bounding box center [543, 212] width 58 height 8
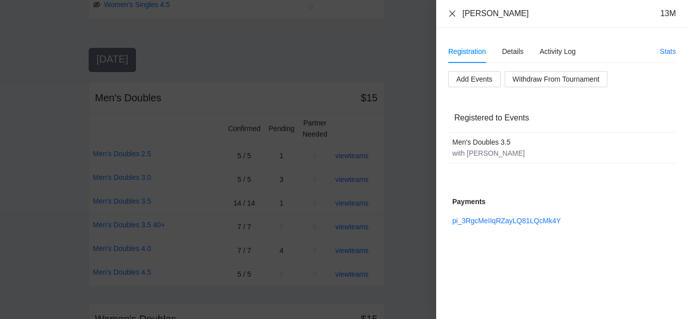
click at [451, 12] on icon "close" at bounding box center [452, 14] width 8 height 8
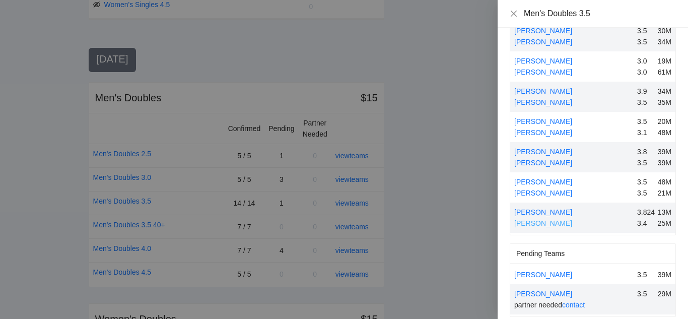
click at [545, 224] on link "Spencer Weicikoskie" at bounding box center [543, 223] width 58 height 8
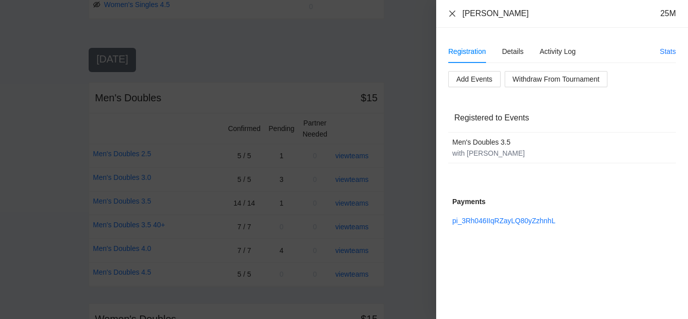
click at [450, 14] on icon "close" at bounding box center [452, 14] width 8 height 8
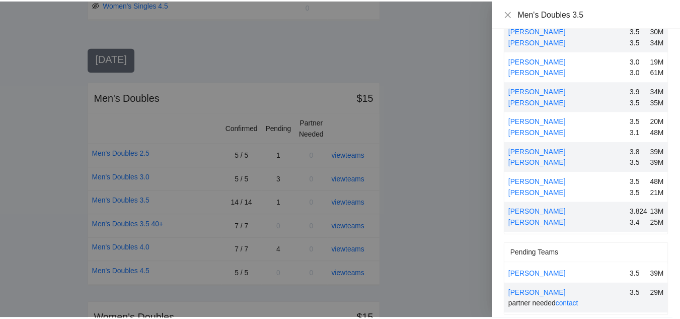
scroll to position [262, 0]
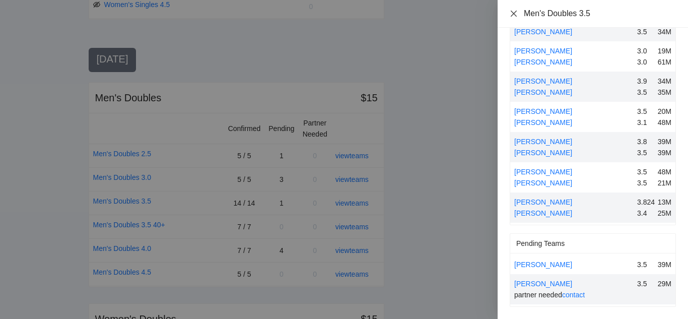
click at [514, 15] on icon "close" at bounding box center [513, 14] width 8 height 8
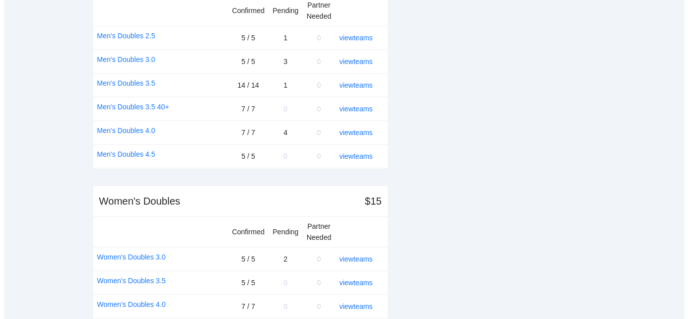
scroll to position [755, 0]
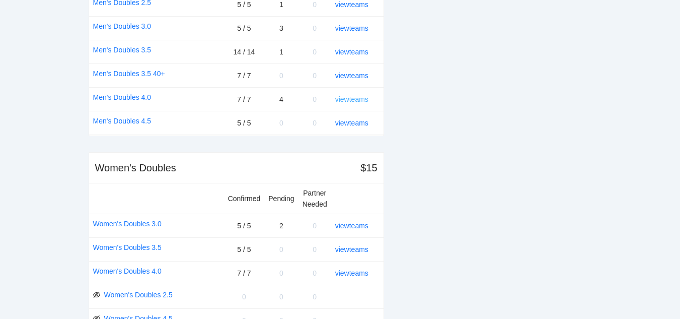
click at [355, 99] on link "view teams" at bounding box center [351, 99] width 33 height 8
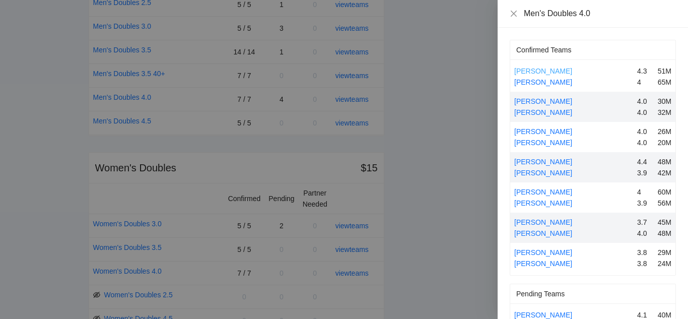
click at [538, 70] on link "Abraham Hasbun" at bounding box center [543, 71] width 58 height 8
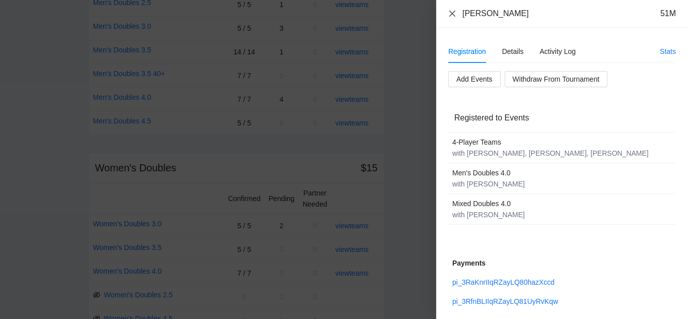
click at [453, 12] on icon "close" at bounding box center [452, 14] width 8 height 8
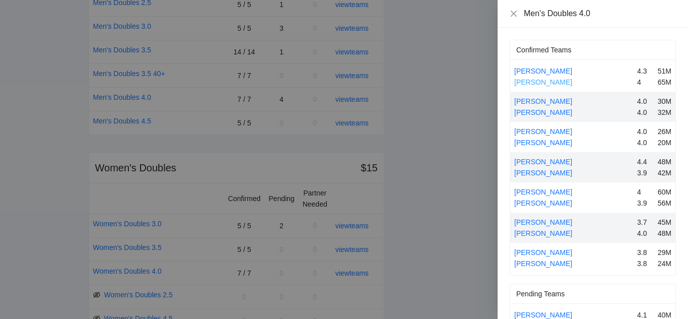
click at [536, 81] on link "Daniel Rivard" at bounding box center [543, 82] width 58 height 8
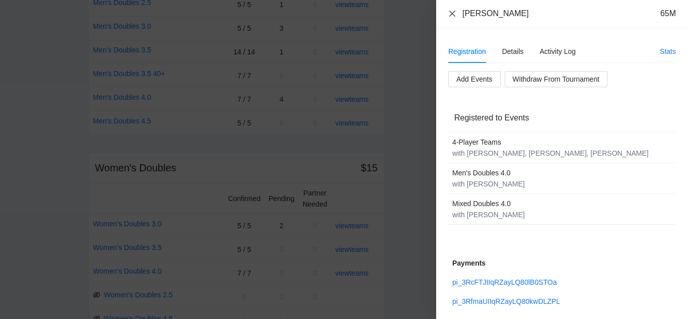
click at [450, 12] on icon "close" at bounding box center [452, 14] width 8 height 8
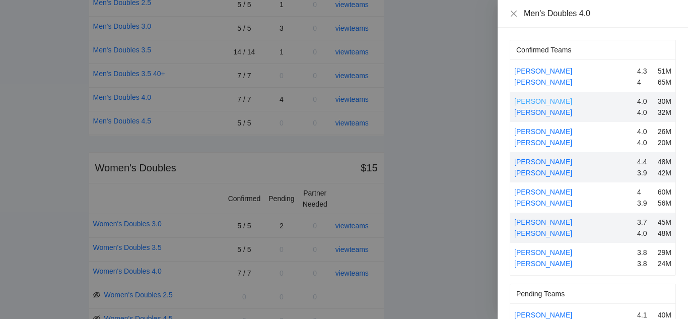
click at [530, 102] on link "Alejandro Alvarez" at bounding box center [543, 101] width 58 height 8
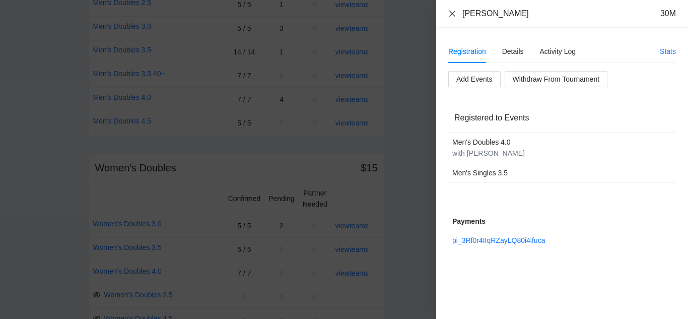
click at [452, 12] on icon "close" at bounding box center [452, 14] width 8 height 8
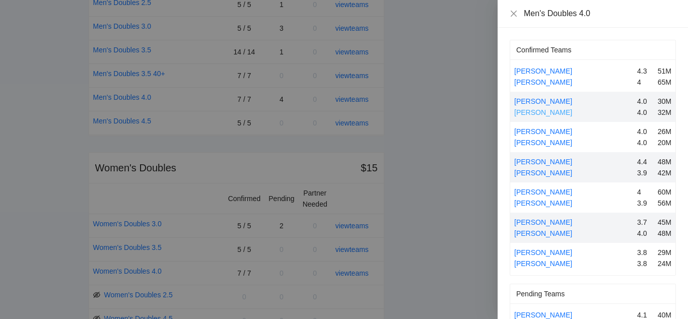
click at [535, 111] on link "Jacky Kuo" at bounding box center [543, 112] width 58 height 8
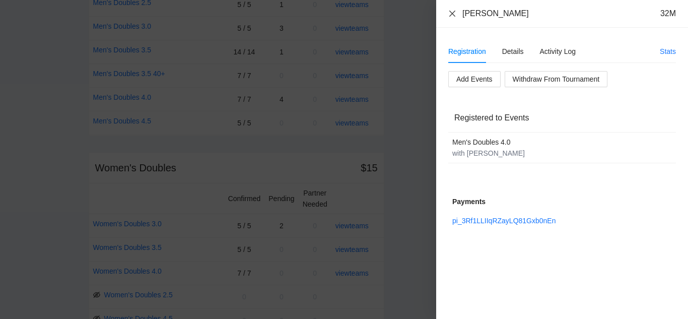
click at [452, 13] on icon "close" at bounding box center [452, 13] width 6 height 6
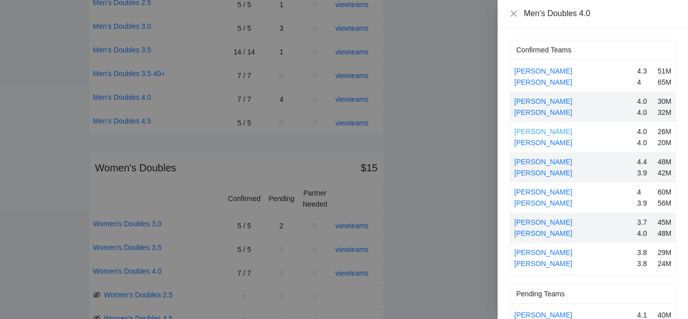
click at [533, 130] on link "Eric Olivas" at bounding box center [543, 131] width 58 height 8
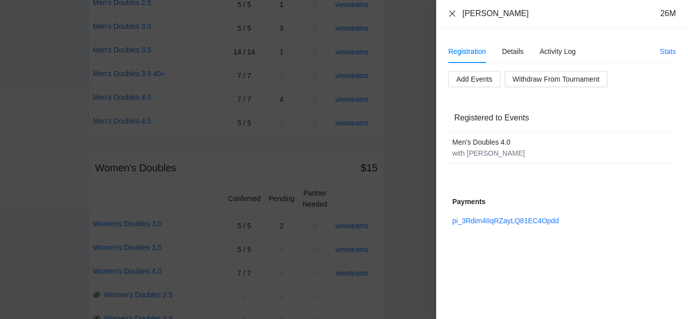
click at [451, 13] on icon "close" at bounding box center [452, 14] width 8 height 8
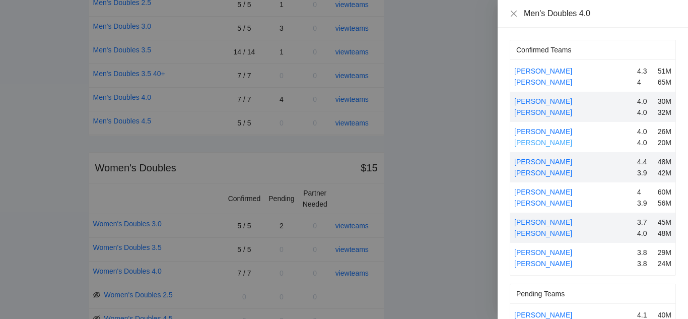
click at [538, 142] on link "Gabriel Rossell" at bounding box center [543, 142] width 58 height 8
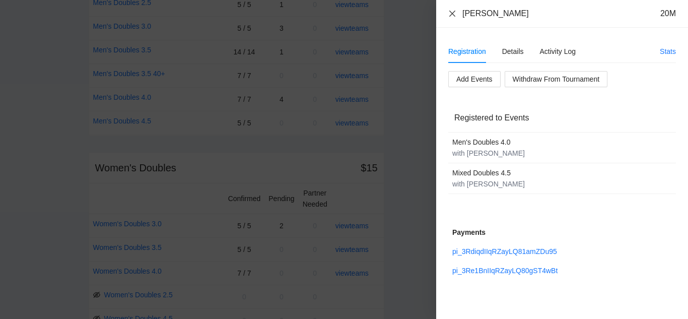
click at [452, 14] on icon "close" at bounding box center [452, 14] width 8 height 8
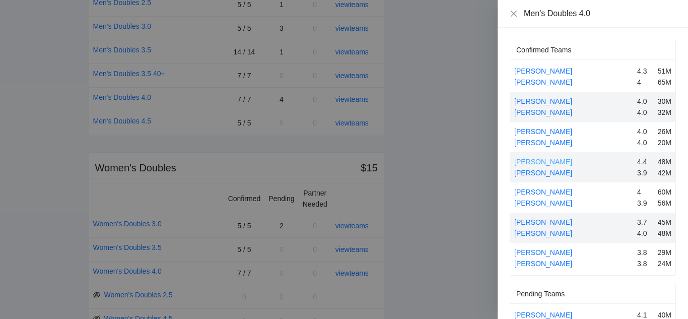
click at [534, 162] on link "Jay Jay Joseph" at bounding box center [543, 162] width 58 height 8
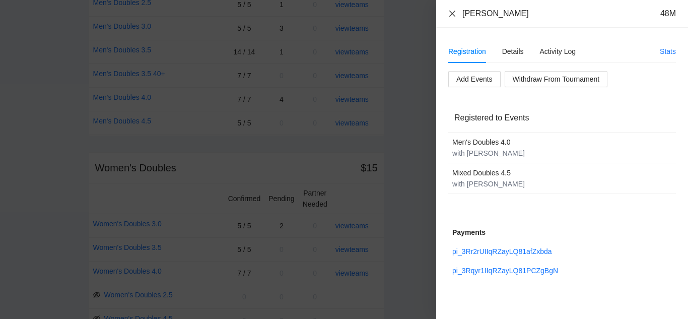
click at [453, 11] on icon "close" at bounding box center [452, 14] width 8 height 8
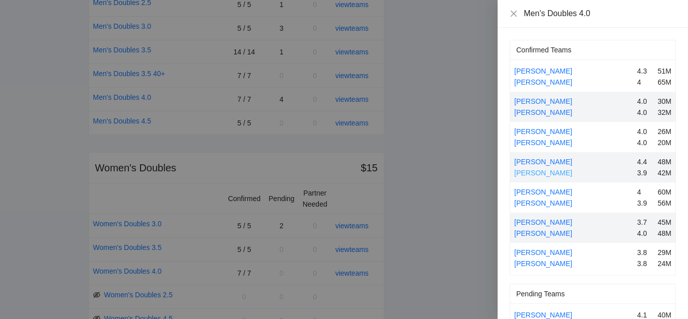
click at [537, 173] on link "Vidyasagar Godena" at bounding box center [543, 173] width 58 height 8
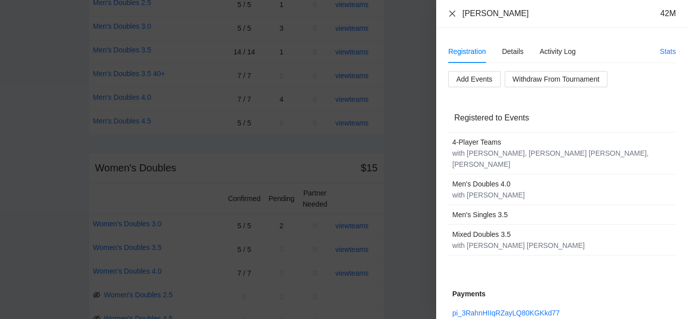
click at [453, 13] on icon "close" at bounding box center [452, 13] width 6 height 6
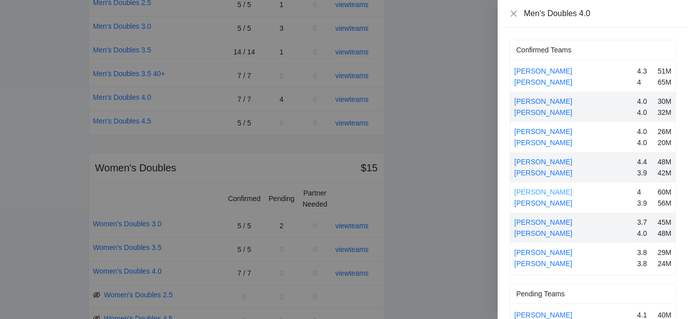
click at [538, 192] on link "Kelly Olsen" at bounding box center [543, 192] width 58 height 8
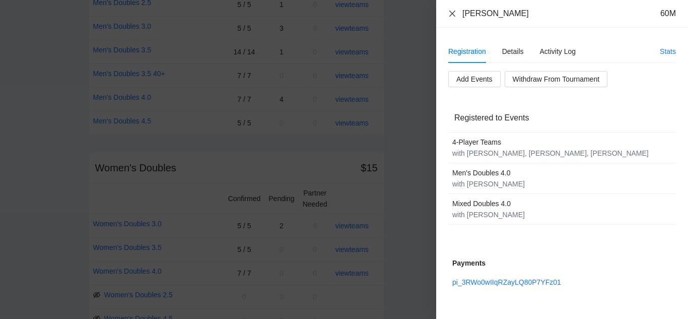
click at [451, 14] on icon "close" at bounding box center [452, 14] width 8 height 8
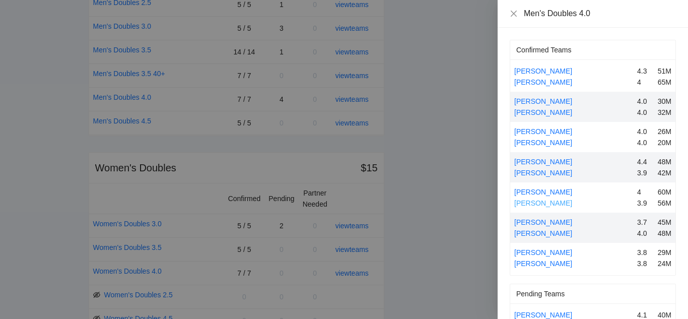
click at [542, 204] on link "Mike Thompson" at bounding box center [543, 203] width 58 height 8
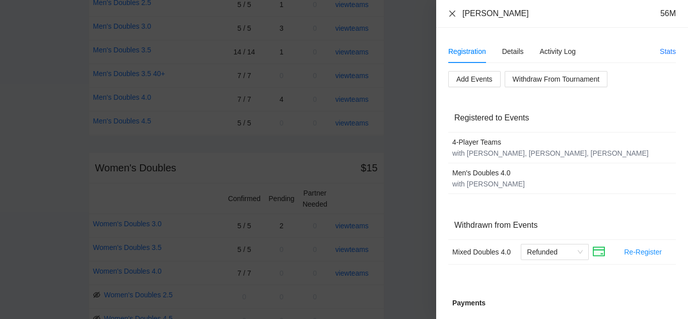
drag, startPoint x: 451, startPoint y: 15, endPoint x: 455, endPoint y: 20, distance: 6.6
click at [452, 15] on icon "close" at bounding box center [452, 14] width 8 height 8
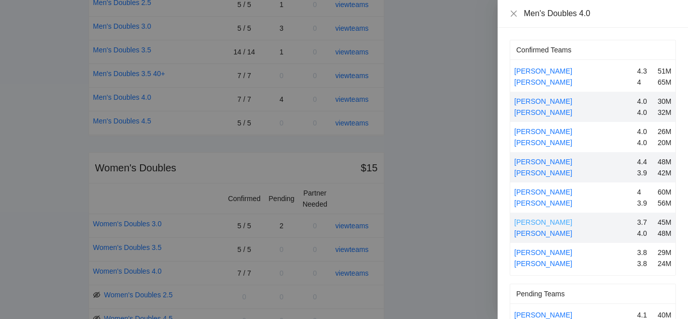
click at [537, 223] on link "Luis Fernandez" at bounding box center [543, 222] width 58 height 8
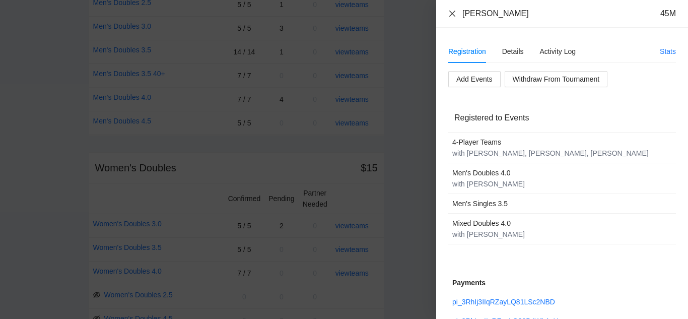
click at [452, 13] on icon "close" at bounding box center [452, 13] width 6 height 6
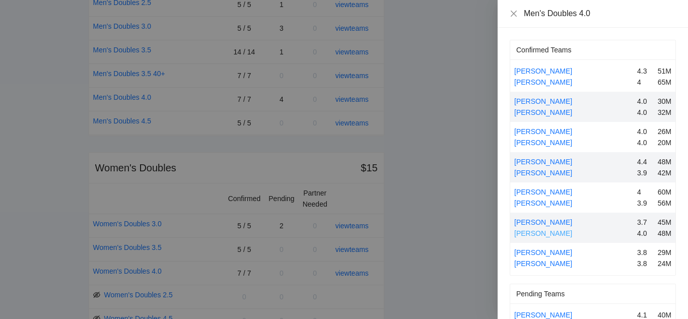
click at [541, 234] on link "Randy Reinsch" at bounding box center [543, 233] width 58 height 8
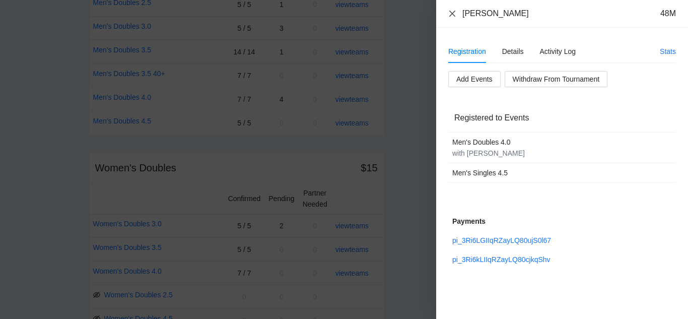
drag, startPoint x: 451, startPoint y: 14, endPoint x: 455, endPoint y: 26, distance: 12.7
click at [451, 14] on icon "close" at bounding box center [452, 14] width 8 height 8
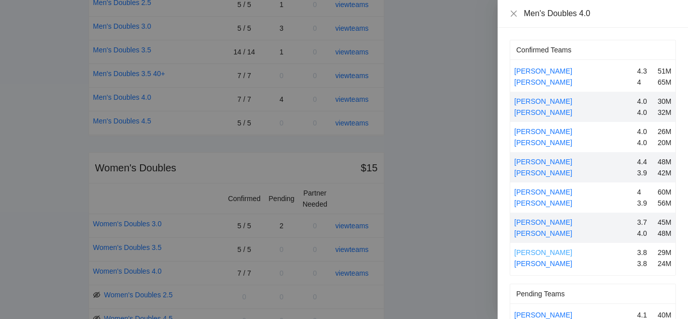
click at [545, 252] on link "Paul Cordova" at bounding box center [543, 252] width 58 height 8
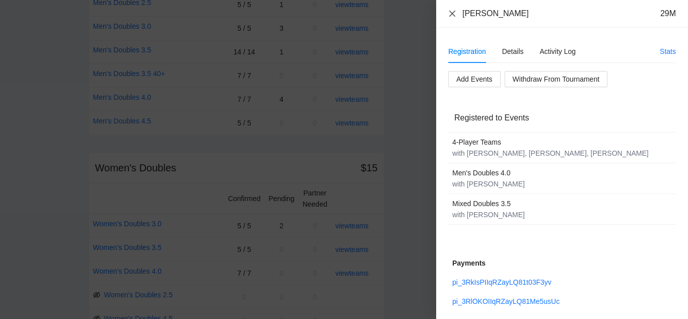
click at [453, 13] on icon "close" at bounding box center [452, 13] width 6 height 6
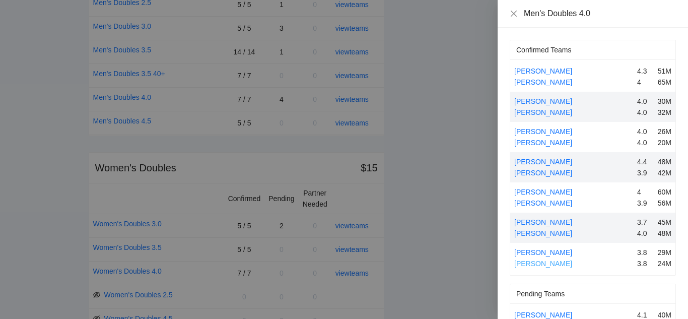
click at [546, 264] on link "Richard McCook" at bounding box center [543, 263] width 58 height 8
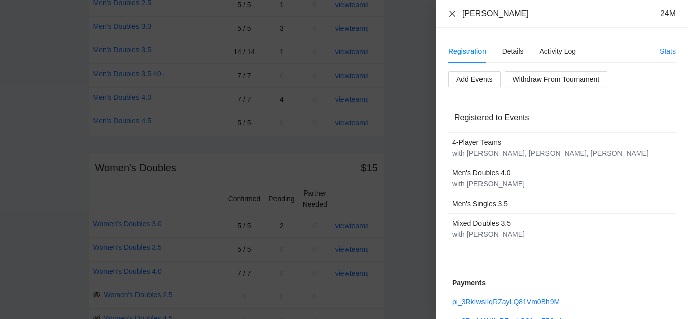
click at [452, 14] on icon "close" at bounding box center [452, 14] width 8 height 8
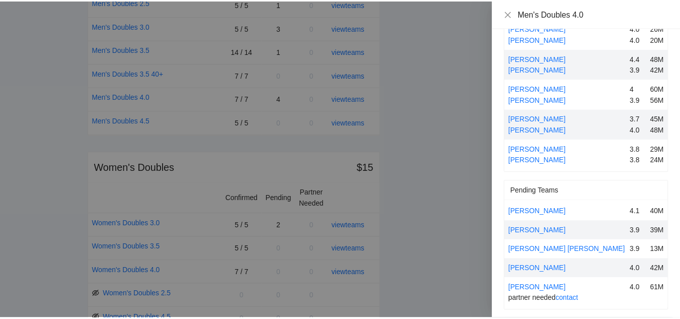
scroll to position [108, 0]
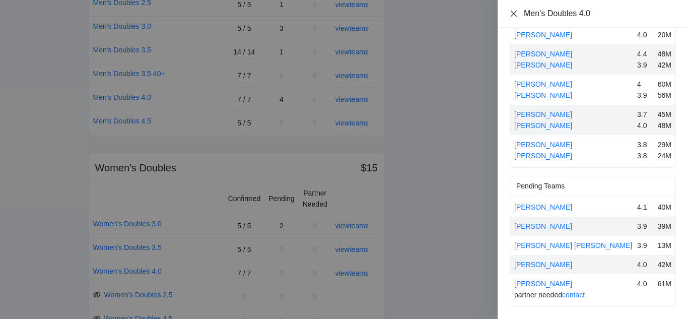
click at [514, 11] on icon "close" at bounding box center [513, 14] width 8 height 8
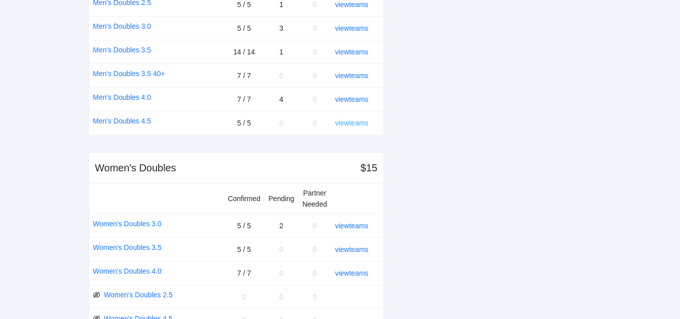
click at [360, 123] on link "view teams" at bounding box center [351, 123] width 33 height 8
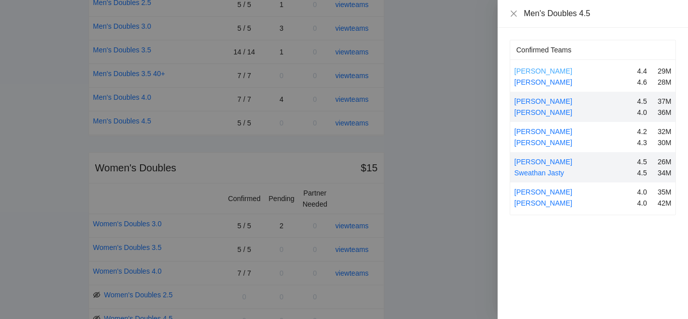
click at [527, 70] on link "Aaron Carter" at bounding box center [543, 71] width 58 height 8
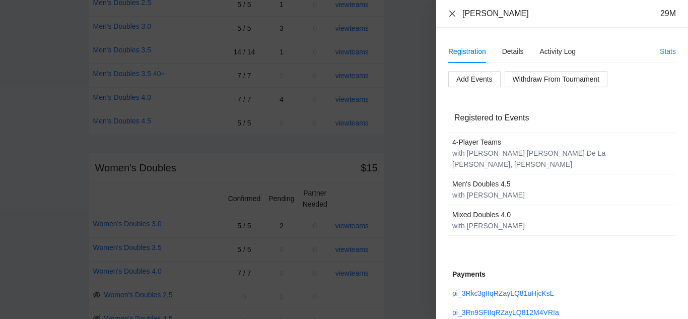
click at [451, 11] on icon "close" at bounding box center [452, 14] width 8 height 8
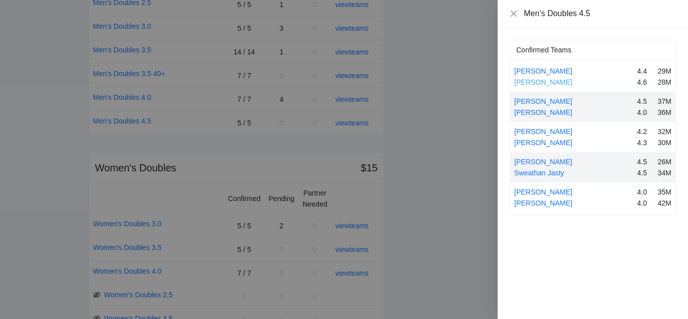
click at [535, 82] on link "Cameron Martin" at bounding box center [543, 82] width 58 height 8
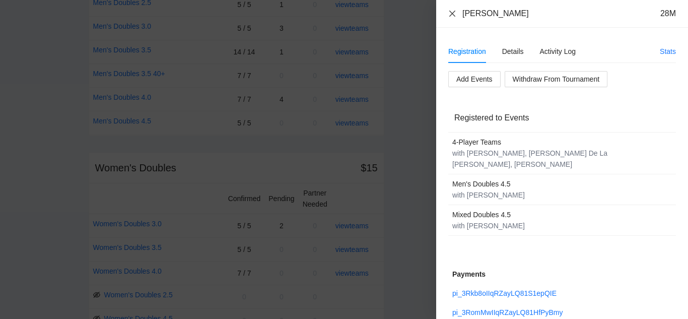
click at [452, 13] on icon "close" at bounding box center [452, 13] width 6 height 6
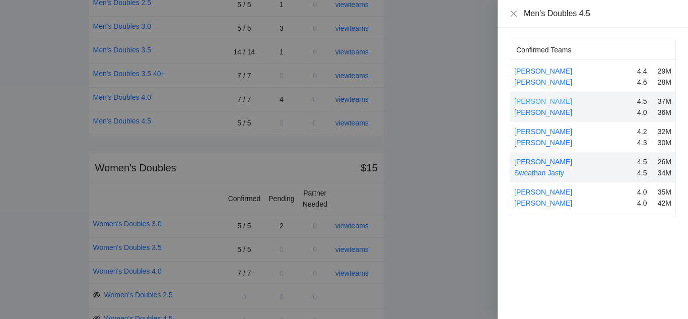
click at [538, 98] on link "Bruce Cassity" at bounding box center [543, 101] width 58 height 8
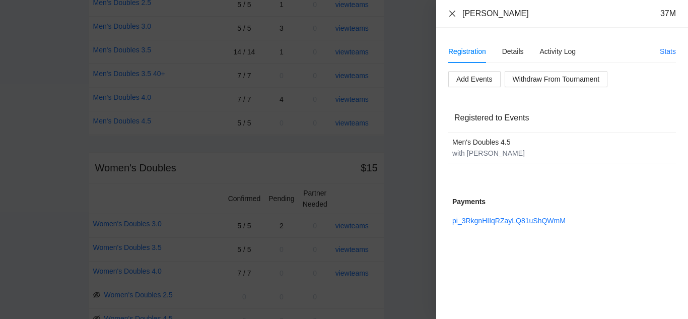
drag, startPoint x: 453, startPoint y: 12, endPoint x: 449, endPoint y: 26, distance: 14.7
click at [454, 12] on icon "close" at bounding box center [452, 13] width 6 height 6
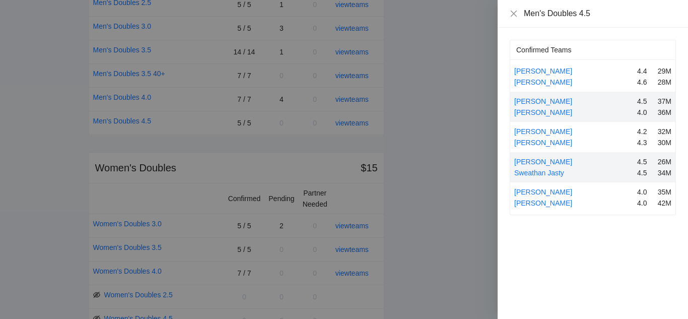
drag, startPoint x: 533, startPoint y: 109, endPoint x: 566, endPoint y: 113, distance: 33.4
click at [534, 109] on link "Sam Chen" at bounding box center [543, 112] width 58 height 8
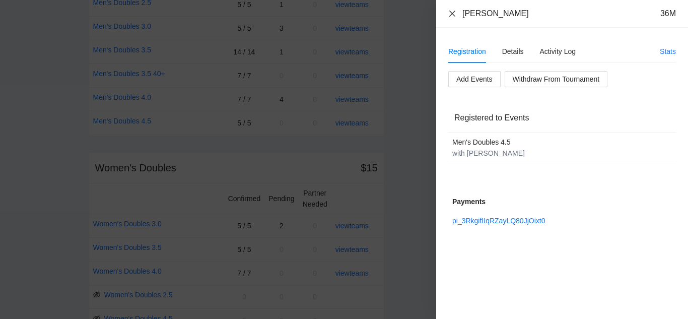
click at [453, 14] on icon "close" at bounding box center [452, 13] width 6 height 6
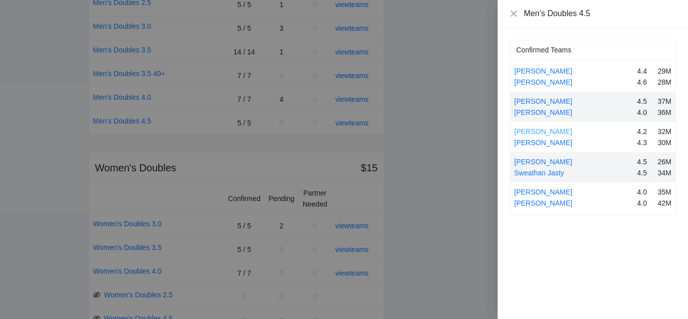
click at [528, 132] on link "Gavin Moore" at bounding box center [543, 131] width 58 height 8
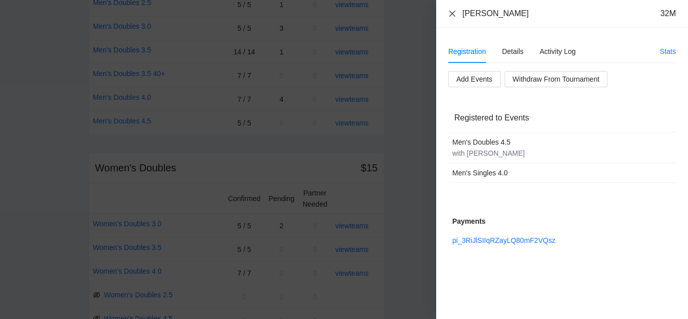
drag, startPoint x: 453, startPoint y: 14, endPoint x: 454, endPoint y: 22, distance: 7.6
click at [453, 14] on icon "close" at bounding box center [452, 14] width 8 height 8
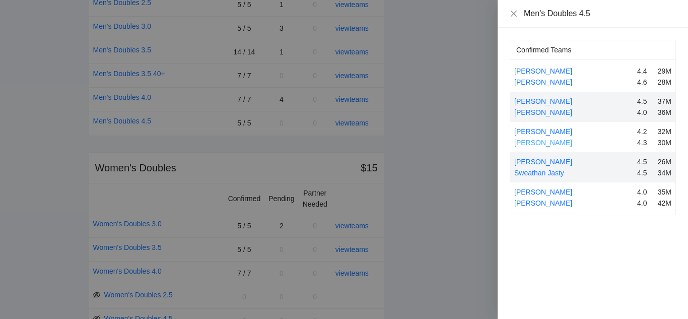
click at [528, 143] on link "John Sigler" at bounding box center [543, 142] width 58 height 8
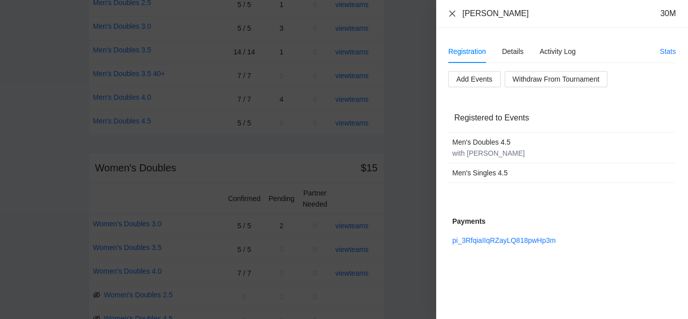
click at [452, 12] on icon "close" at bounding box center [452, 14] width 8 height 8
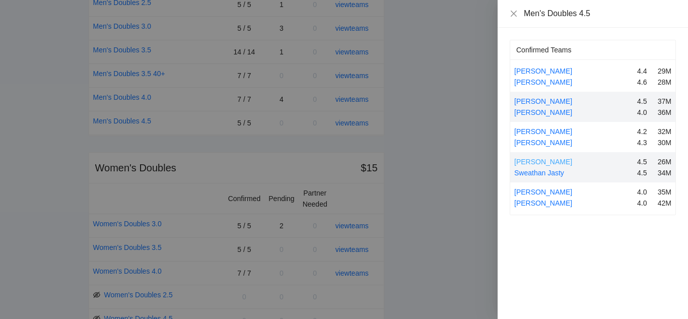
click at [544, 162] on link "Jaden Tiriolo" at bounding box center [543, 162] width 58 height 8
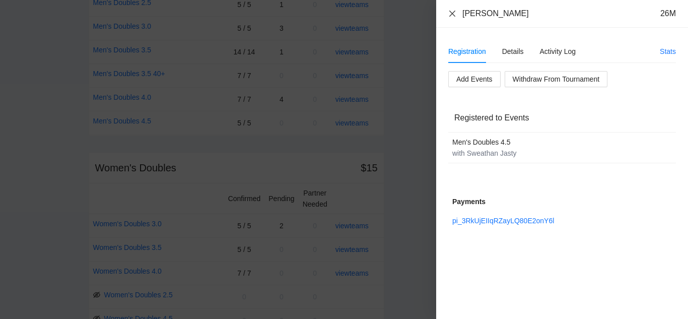
click at [454, 12] on icon "close" at bounding box center [452, 14] width 8 height 8
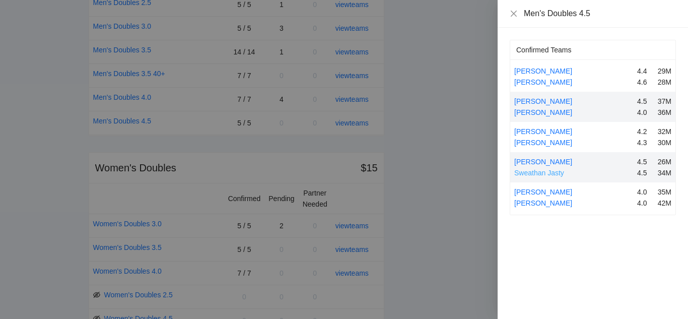
click at [535, 172] on link "Sweathan Jasty" at bounding box center [539, 173] width 50 height 8
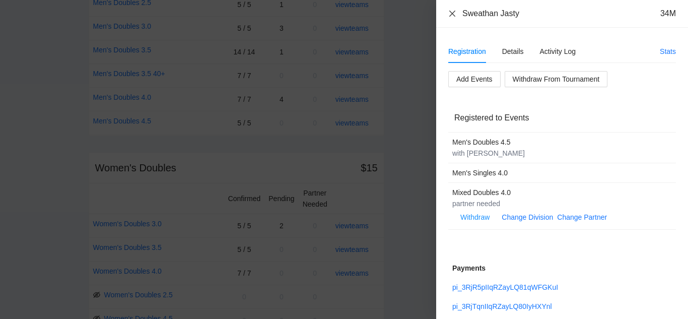
drag, startPoint x: 455, startPoint y: 13, endPoint x: 455, endPoint y: 18, distance: 5.5
click at [455, 12] on icon "close" at bounding box center [452, 14] width 8 height 8
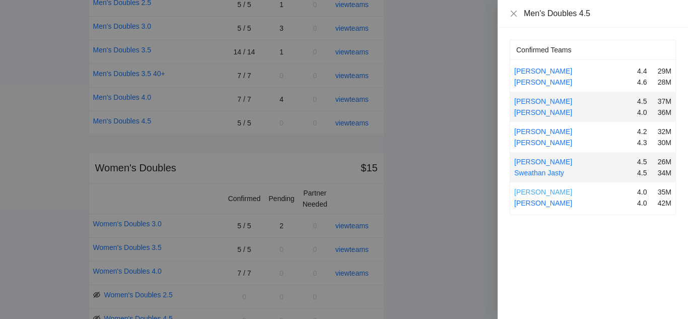
click at [537, 193] on link "Jimmy Nortier" at bounding box center [543, 192] width 58 height 8
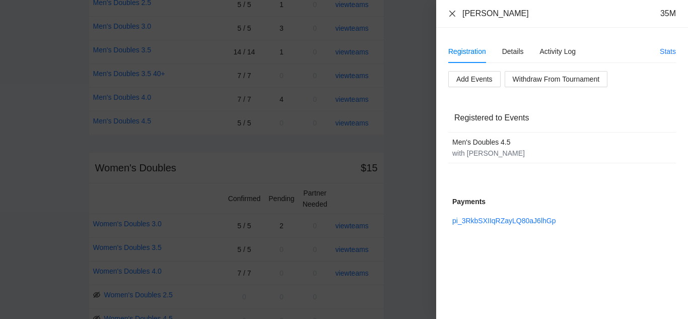
click at [452, 11] on icon "close" at bounding box center [452, 14] width 8 height 8
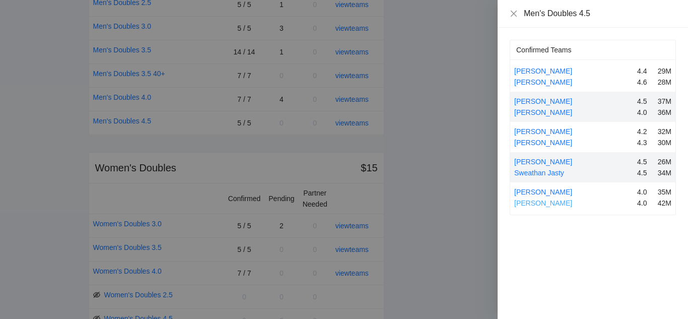
click at [532, 204] on link "Steven Wong" at bounding box center [543, 203] width 58 height 8
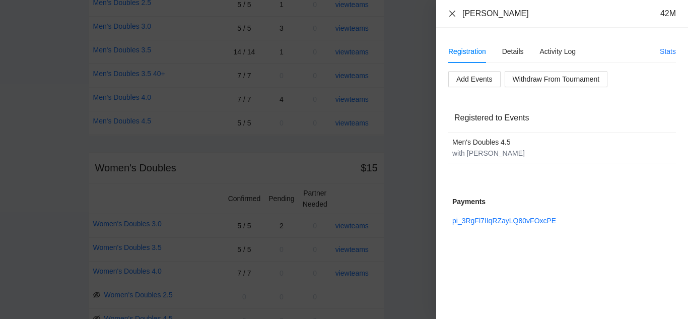
click at [449, 11] on icon "close" at bounding box center [452, 14] width 8 height 8
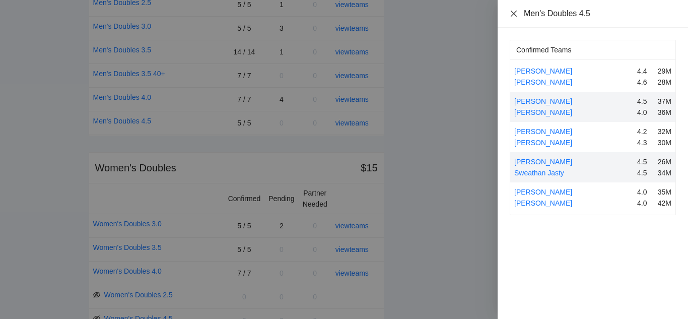
click at [512, 13] on icon "close" at bounding box center [513, 14] width 8 height 8
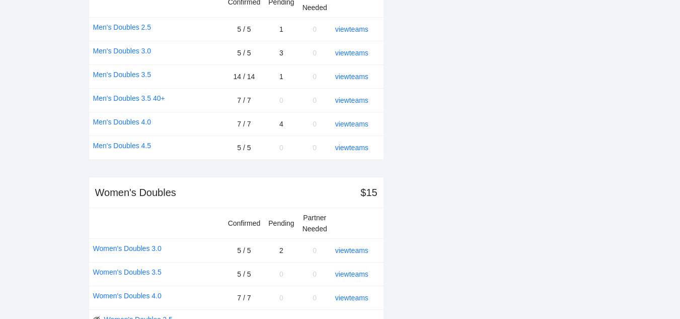
scroll to position [755, 0]
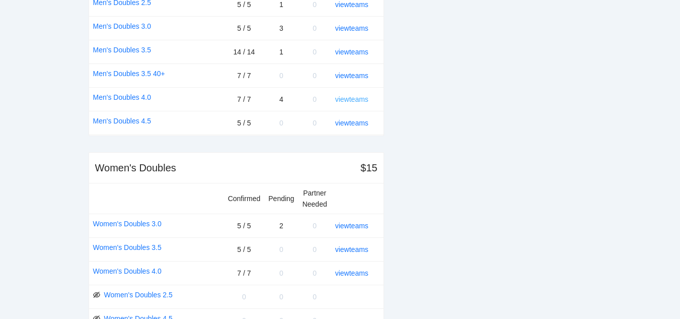
click at [357, 98] on link "view teams" at bounding box center [351, 99] width 33 height 8
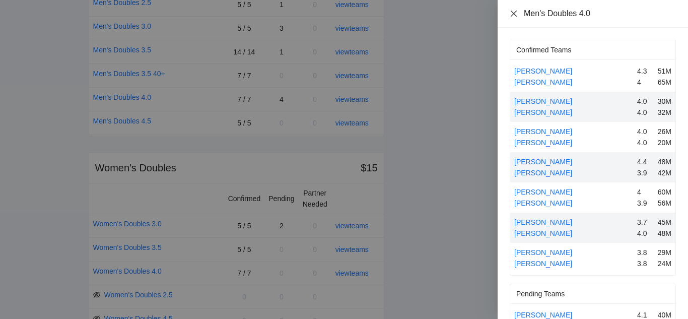
click at [514, 12] on icon "close" at bounding box center [513, 13] width 6 height 6
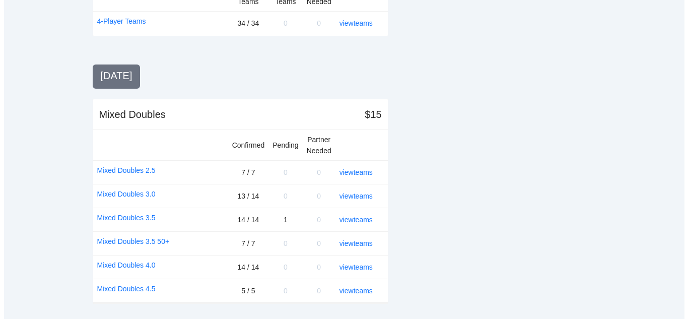
scroll to position [1202, 0]
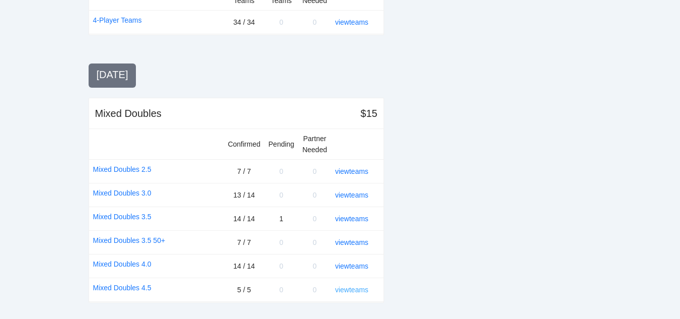
click at [348, 287] on link "view teams" at bounding box center [351, 289] width 33 height 8
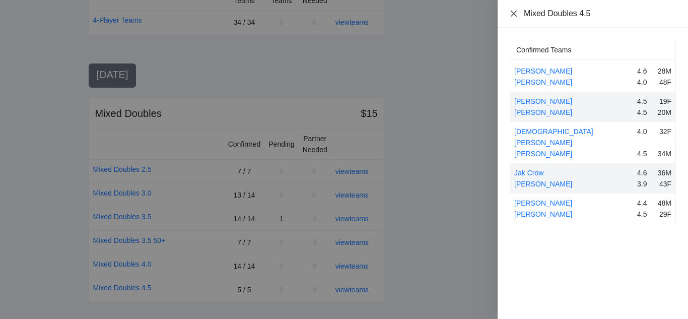
click at [514, 12] on icon "close" at bounding box center [513, 13] width 6 height 6
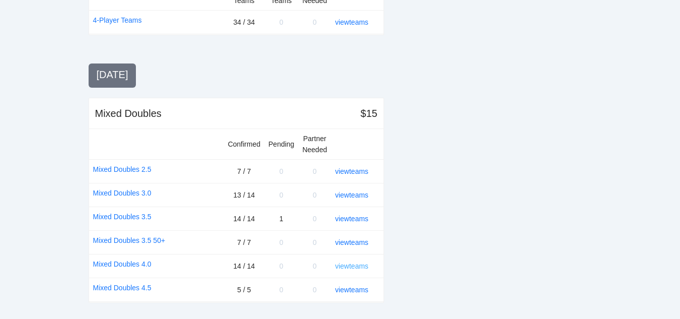
click at [362, 264] on link "view teams" at bounding box center [351, 266] width 33 height 8
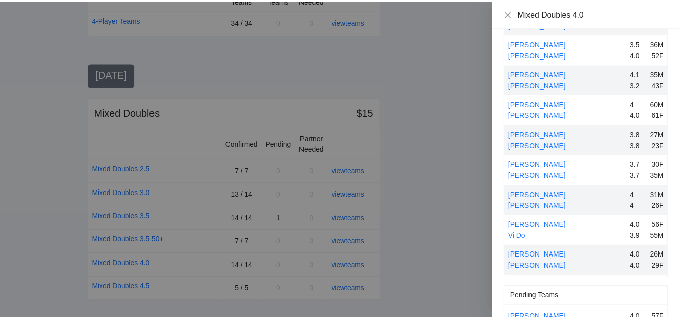
scroll to position [202, 0]
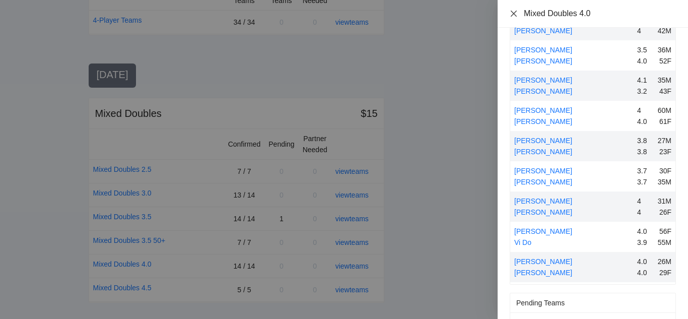
click at [514, 14] on icon "close" at bounding box center [513, 13] width 6 height 6
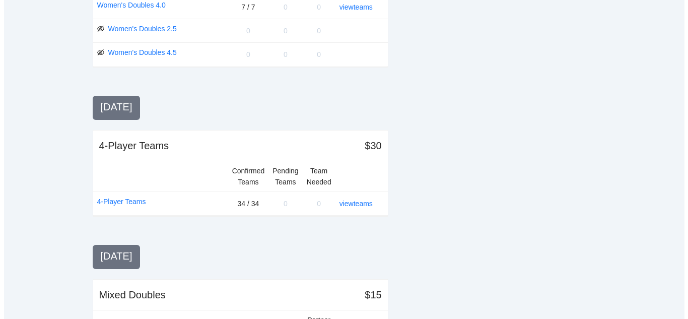
scroll to position [1202, 0]
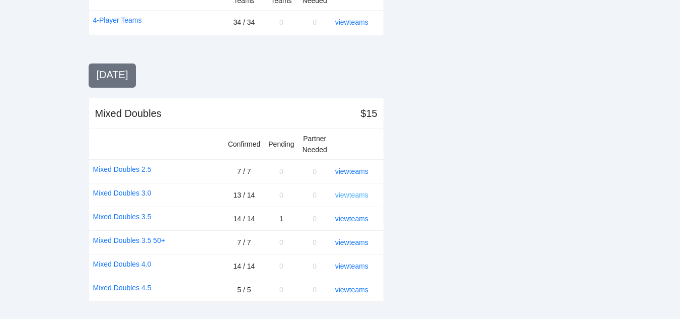
click at [355, 192] on link "view teams" at bounding box center [351, 195] width 33 height 8
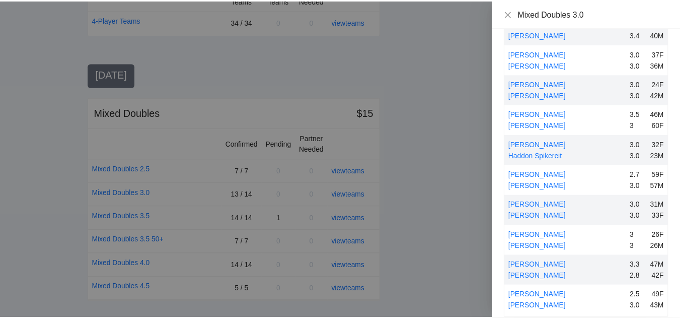
scroll to position [150, 0]
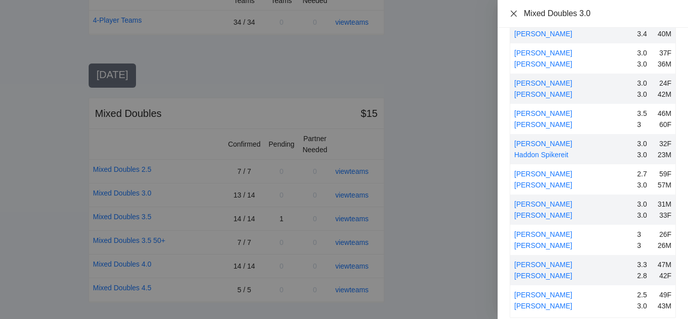
click at [512, 15] on icon "close" at bounding box center [513, 14] width 8 height 8
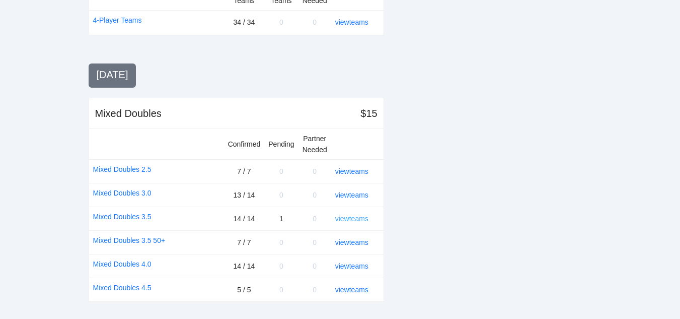
click at [348, 216] on link "view teams" at bounding box center [351, 218] width 33 height 8
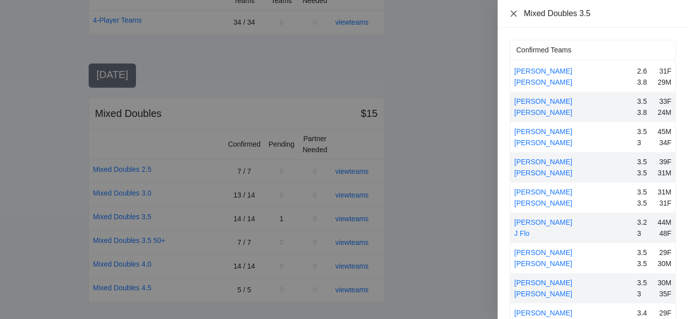
click at [513, 13] on icon "close" at bounding box center [513, 13] width 6 height 6
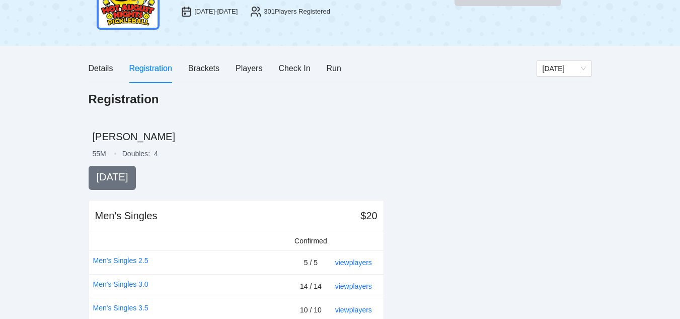
scroll to position [252, 0]
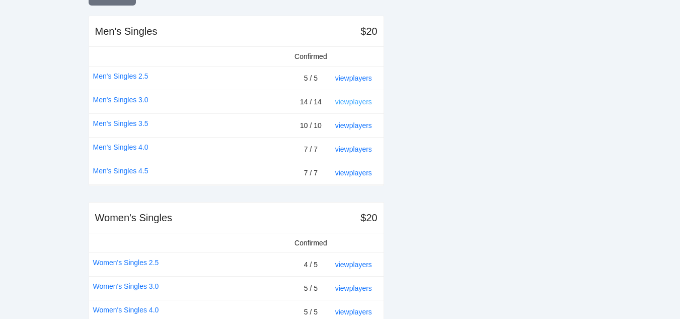
click at [354, 101] on link "view players" at bounding box center [353, 102] width 37 height 8
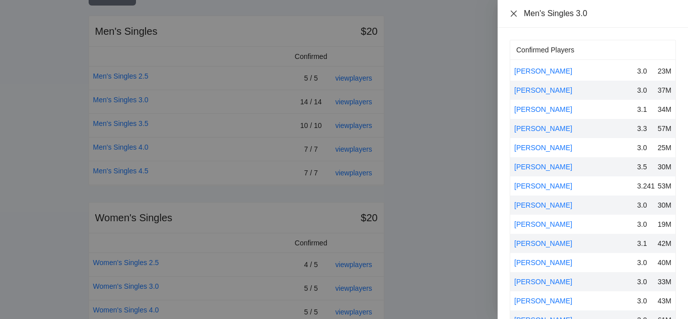
click at [512, 13] on icon "close" at bounding box center [513, 14] width 8 height 8
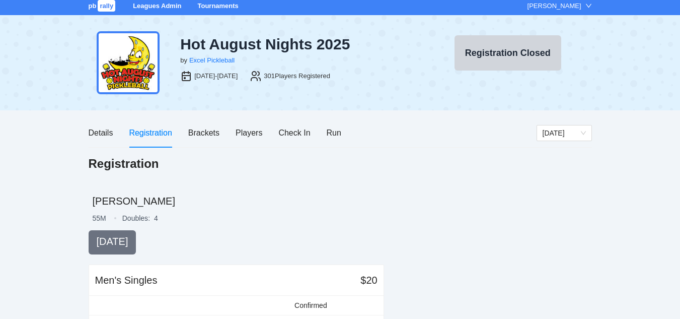
scroll to position [0, 0]
